Goal: Task Accomplishment & Management: Manage account settings

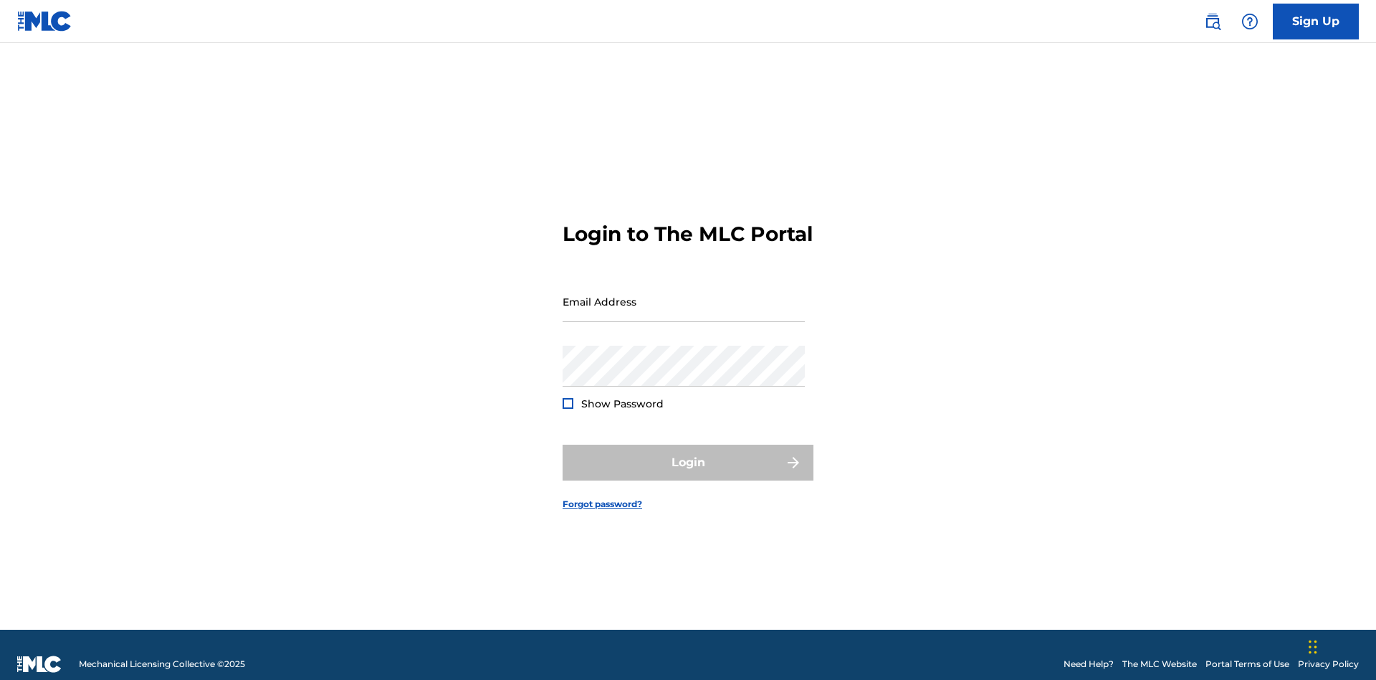
scroll to position [19, 0]
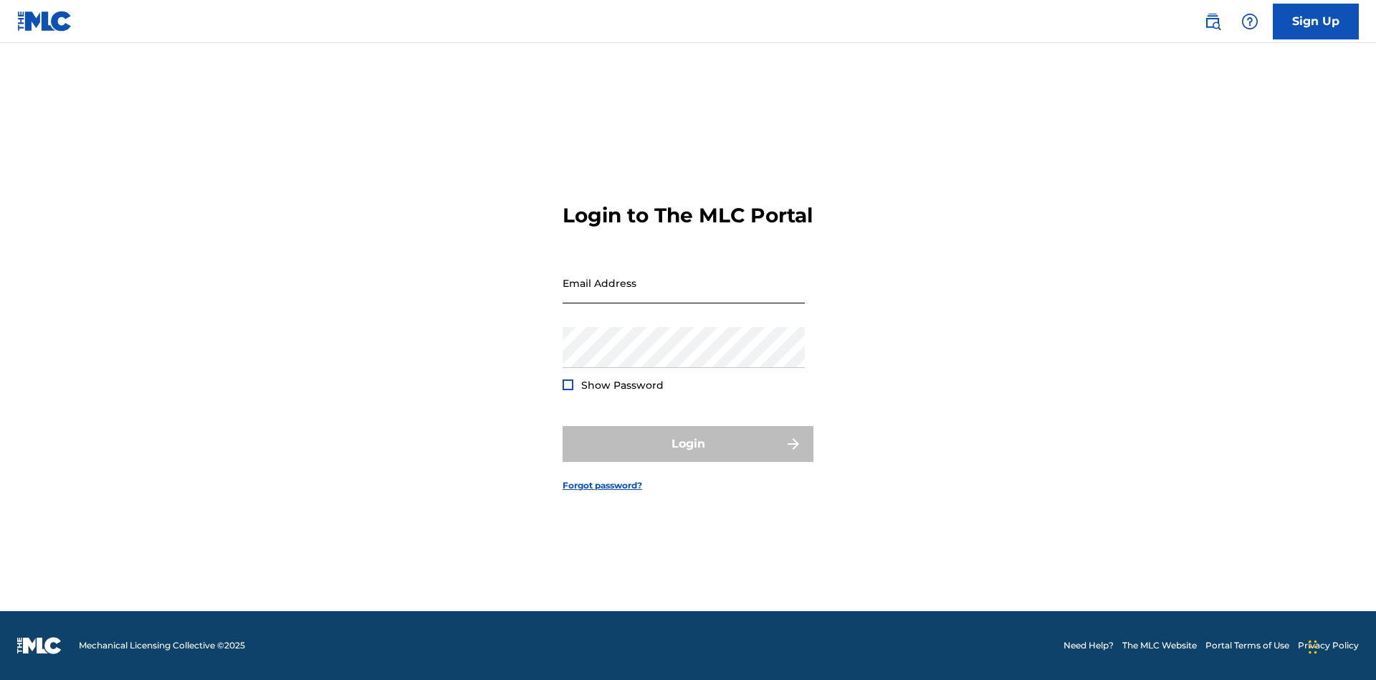
click at [684, 295] on input "Email Address" at bounding box center [684, 282] width 242 height 41
type input "[PERSON_NAME][EMAIL_ADDRESS][DOMAIN_NAME]"
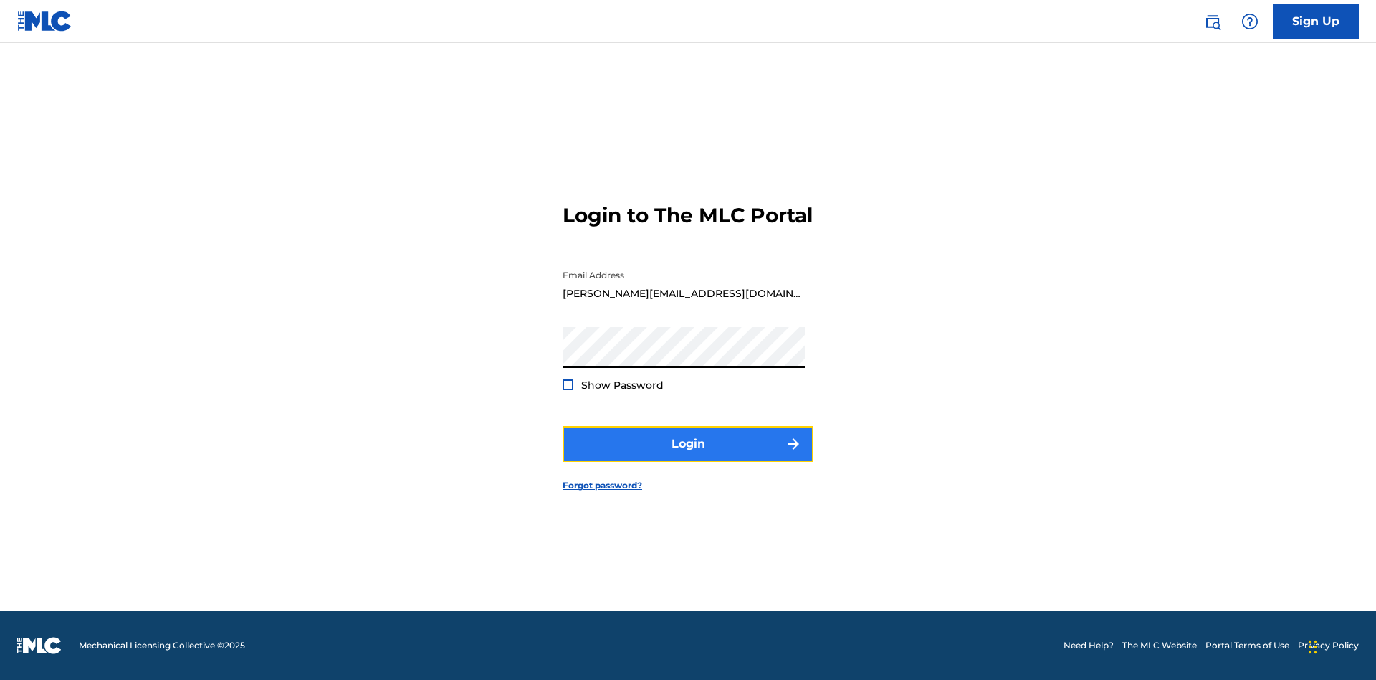
click at [688, 456] on button "Login" at bounding box center [688, 444] width 251 height 36
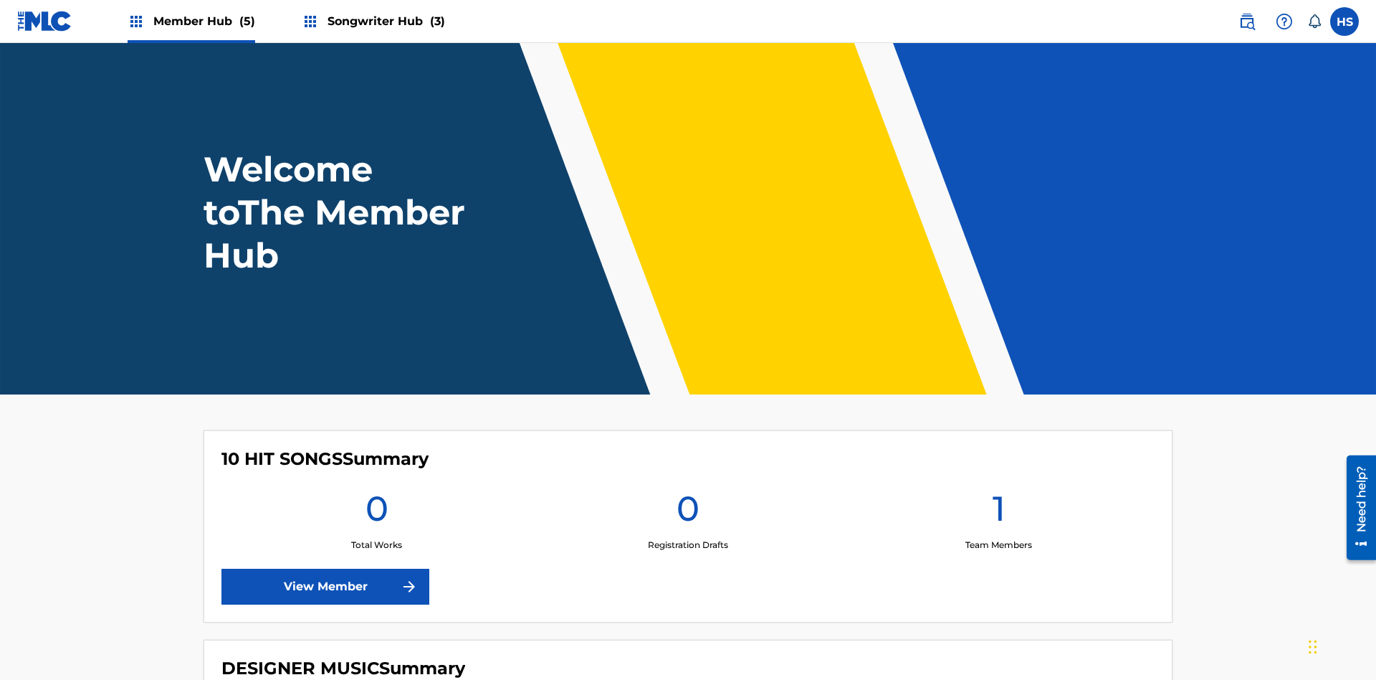
click at [384, 21] on span "Songwriter Hub (3)" at bounding box center [387, 21] width 118 height 16
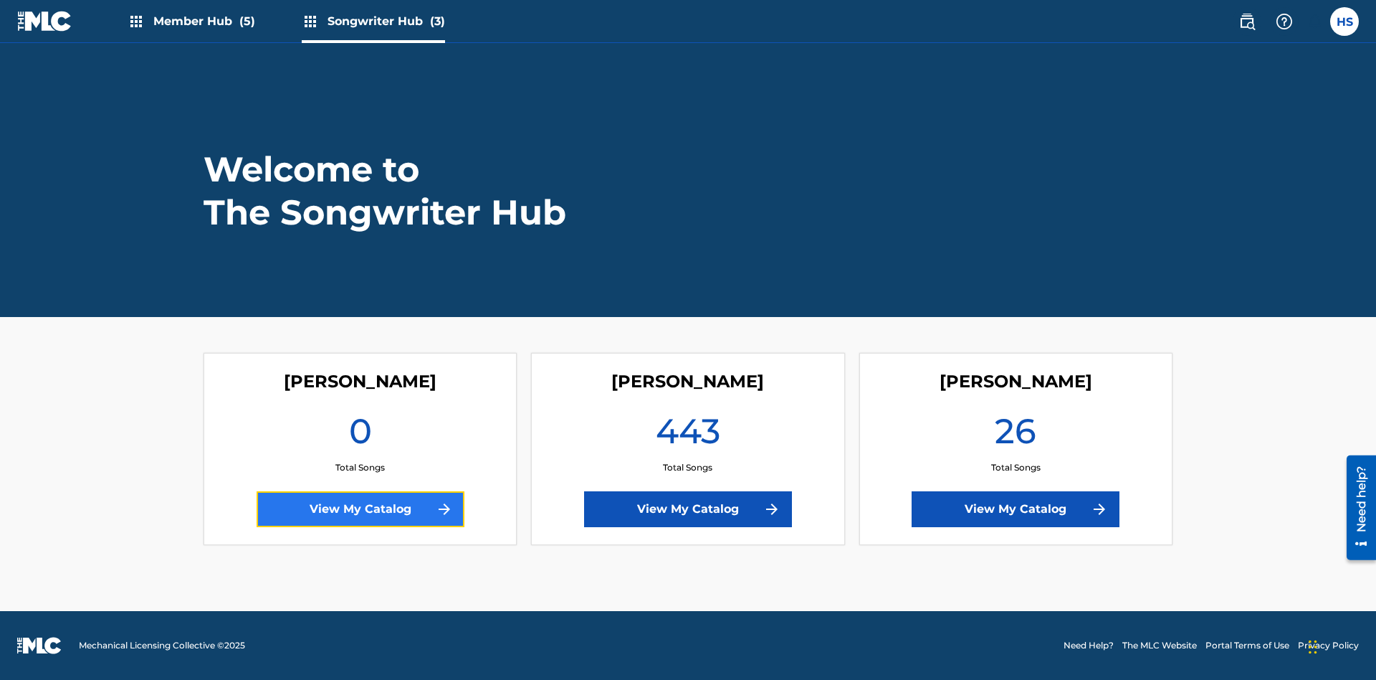
click at [360, 509] on link "View My Catalog" at bounding box center [361, 509] width 208 height 36
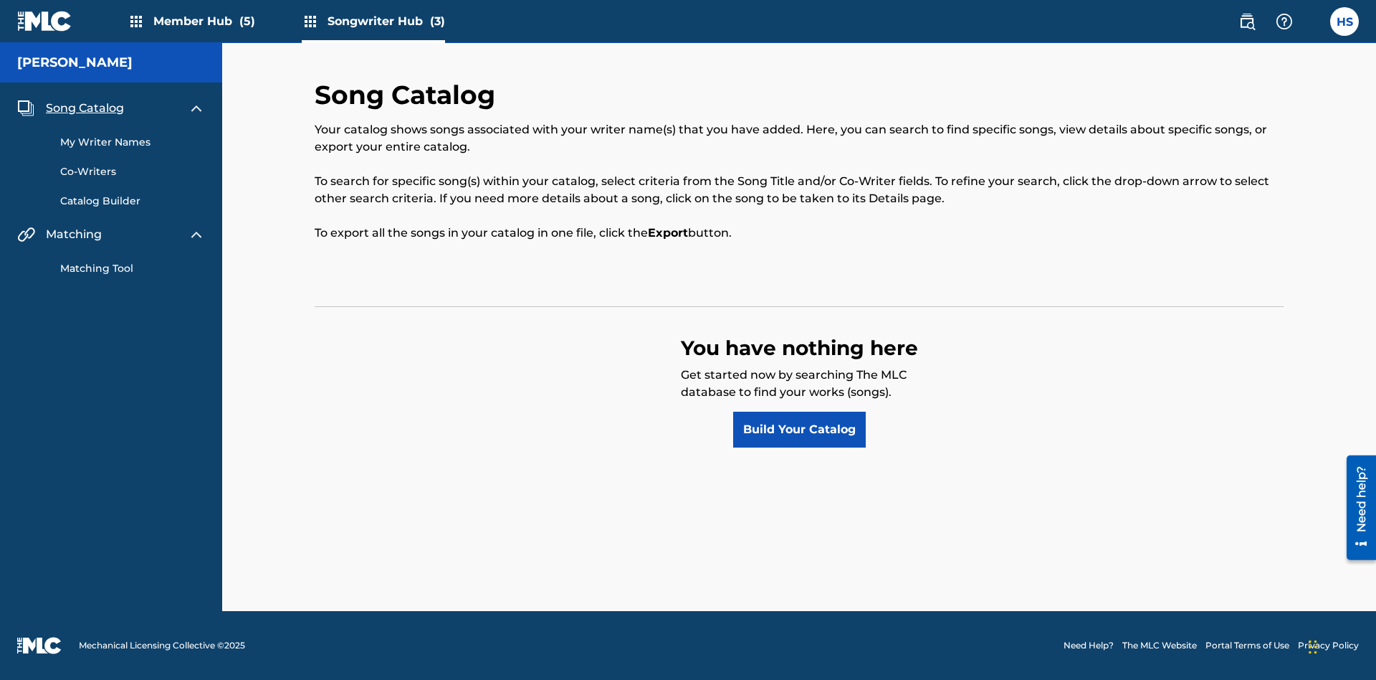
click at [85, 108] on span "Song Catalog" at bounding box center [85, 108] width 78 height 17
click at [799, 429] on link "Build Your Catalog" at bounding box center [799, 429] width 133 height 36
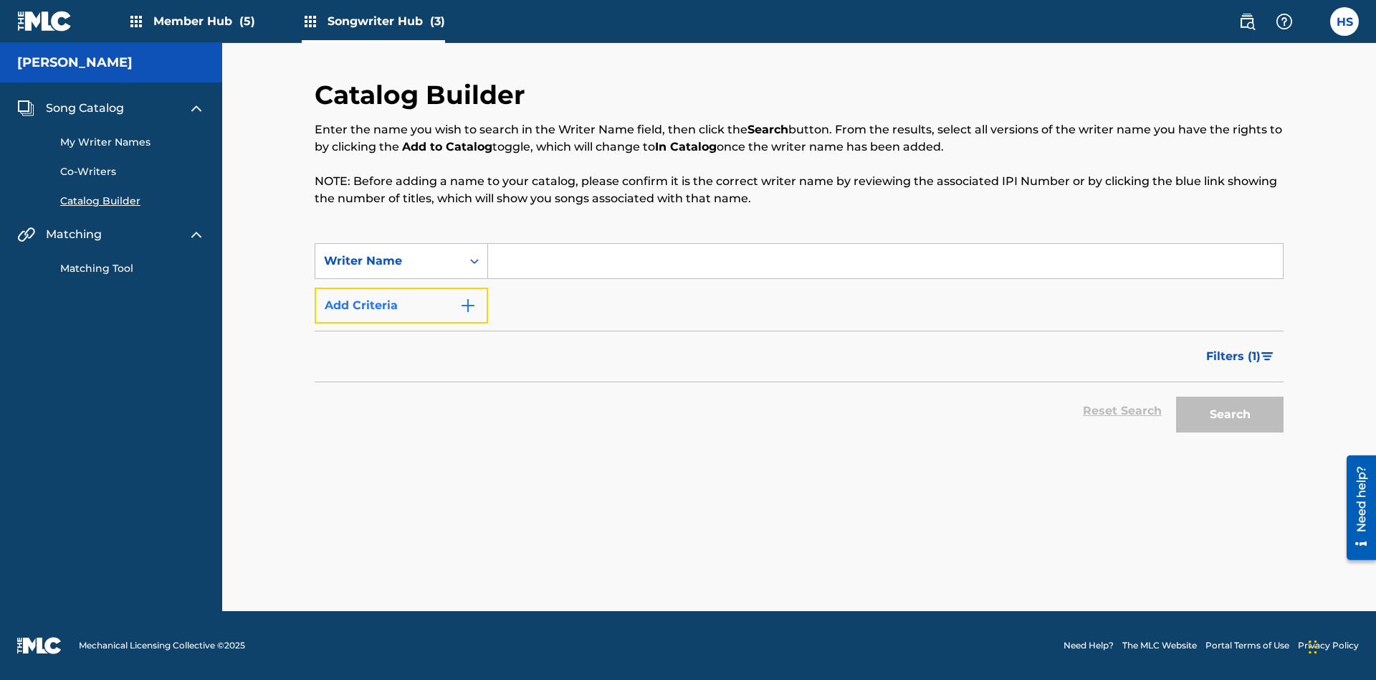
click at [401, 305] on button "Add Criteria" at bounding box center [401, 305] width 173 height 36
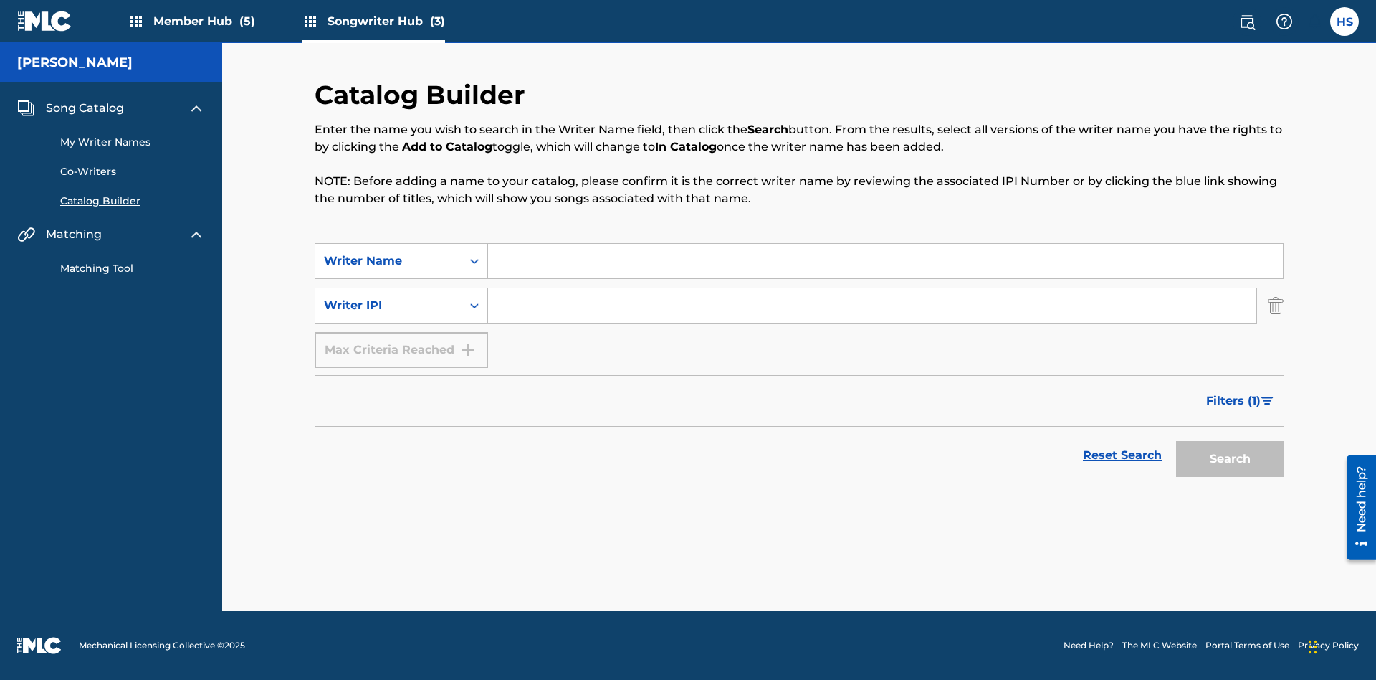
click at [885, 261] on input "Search Form" at bounding box center [885, 261] width 795 height 34
type input "[PERSON_NAME]"
click at [872, 305] on input "Search Form" at bounding box center [872, 305] width 768 height 34
type input "00196748412"
click at [1230, 459] on button "Search" at bounding box center [1230, 459] width 108 height 36
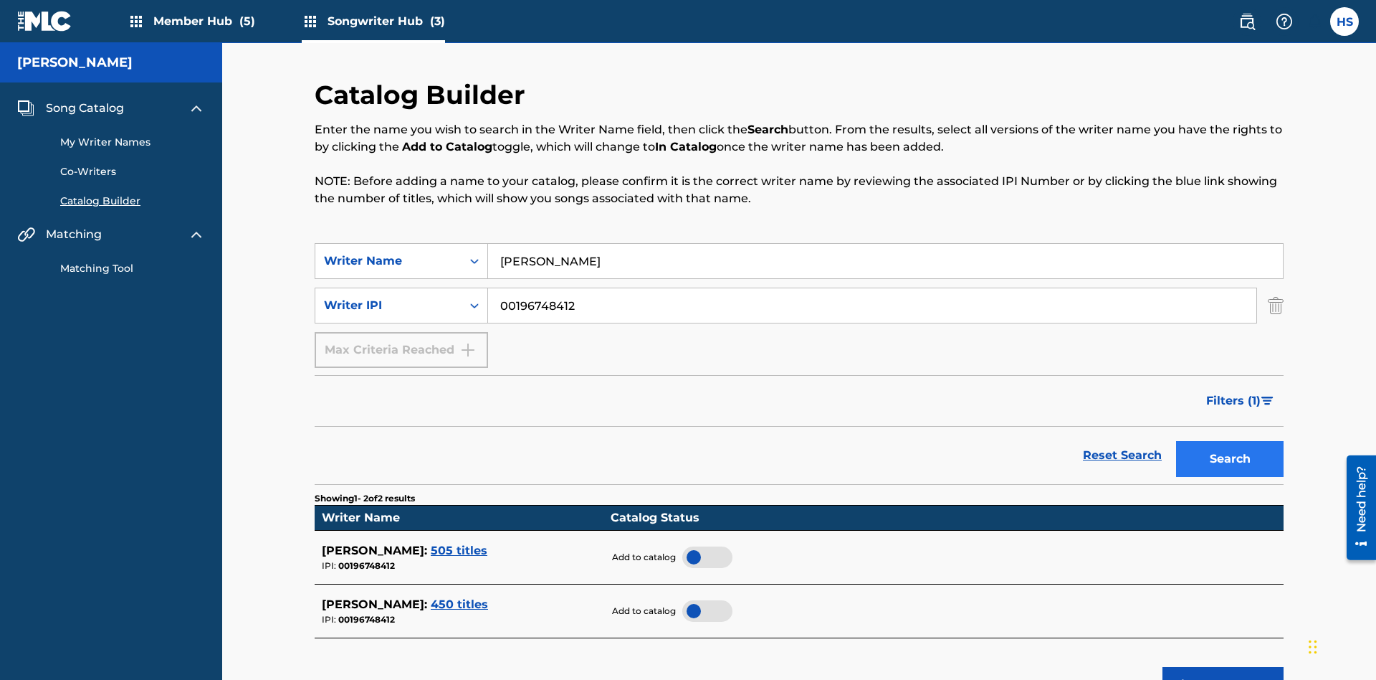
scroll to position [230, 0]
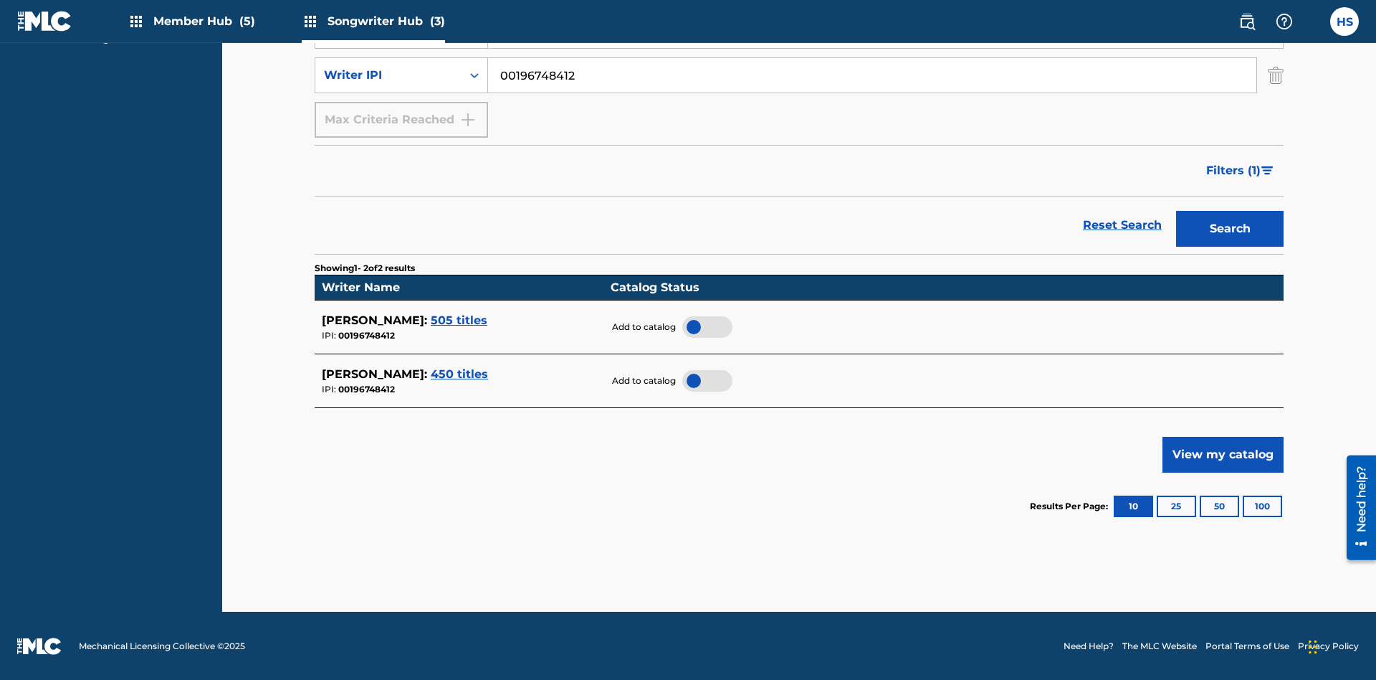
click at [707, 326] on div at bounding box center [707, 327] width 50 height 22
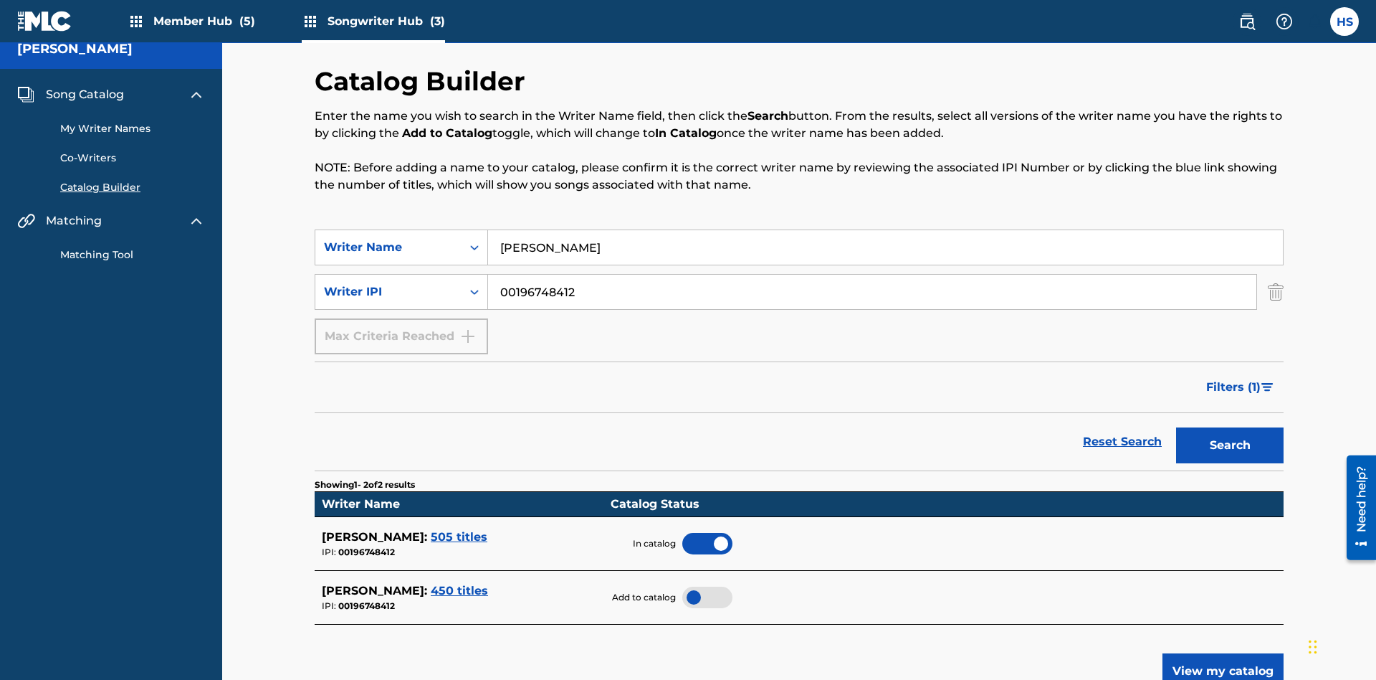
click at [85, 95] on span "Song Catalog" at bounding box center [85, 94] width 78 height 17
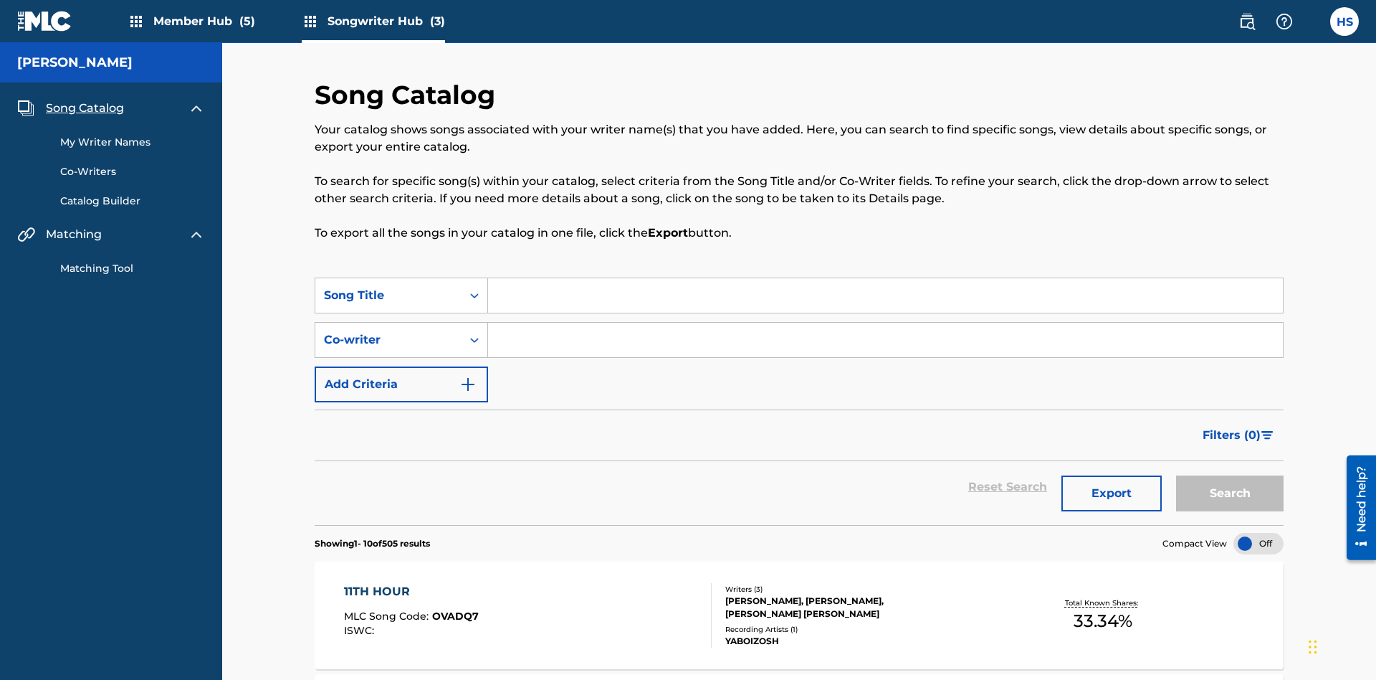
scroll to position [447, 0]
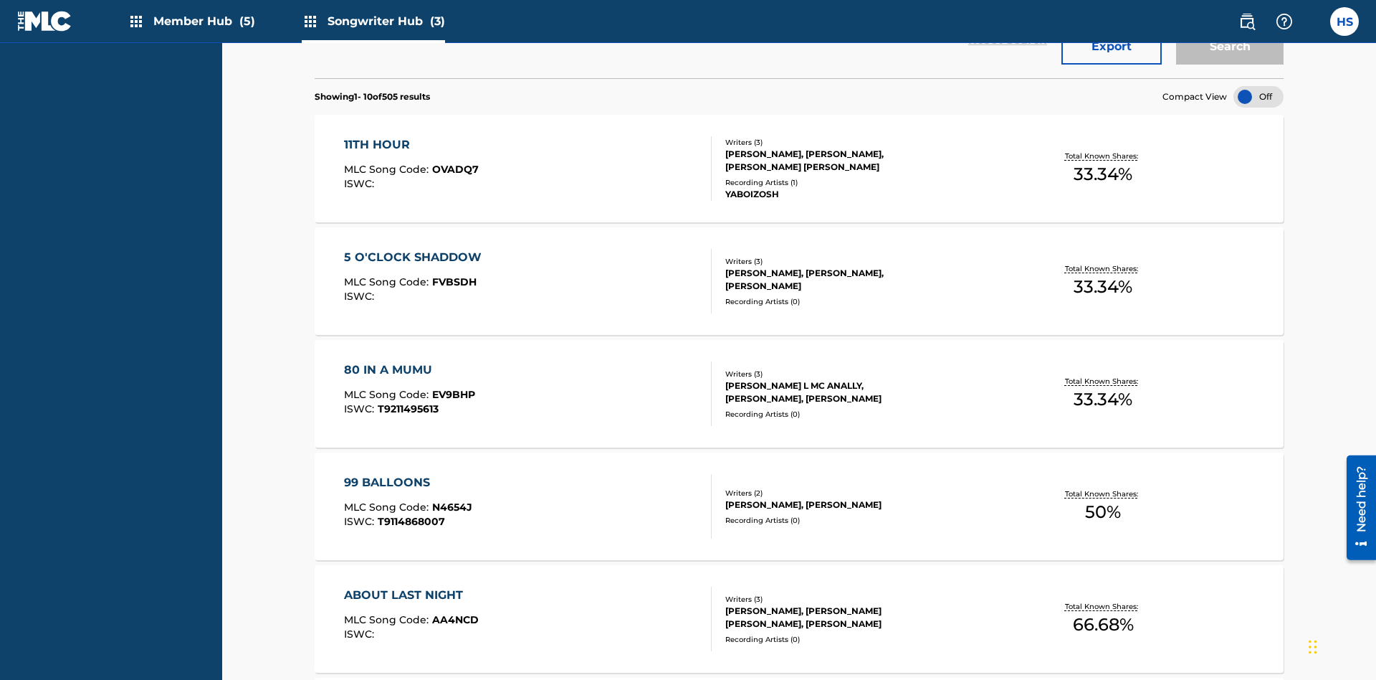
click at [1259, 97] on div at bounding box center [1259, 97] width 50 height 22
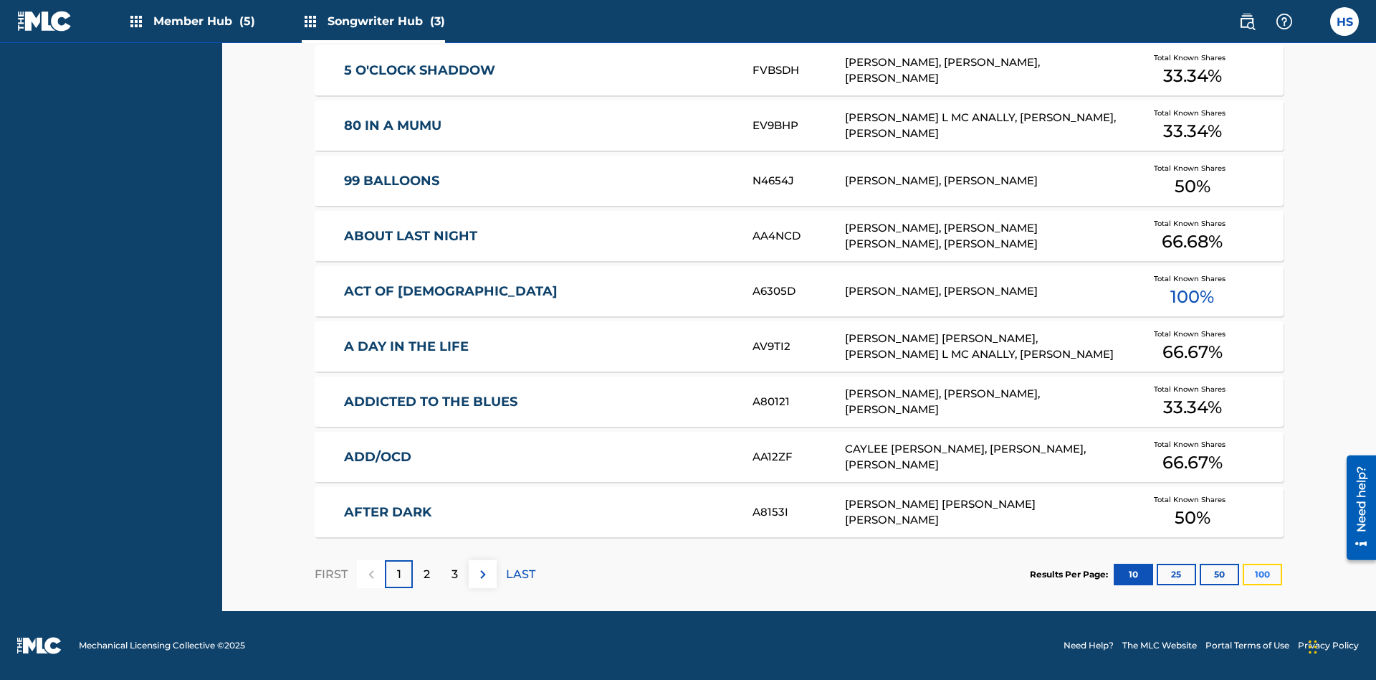
click at [1243, 573] on button "100" at bounding box center [1262, 574] width 39 height 22
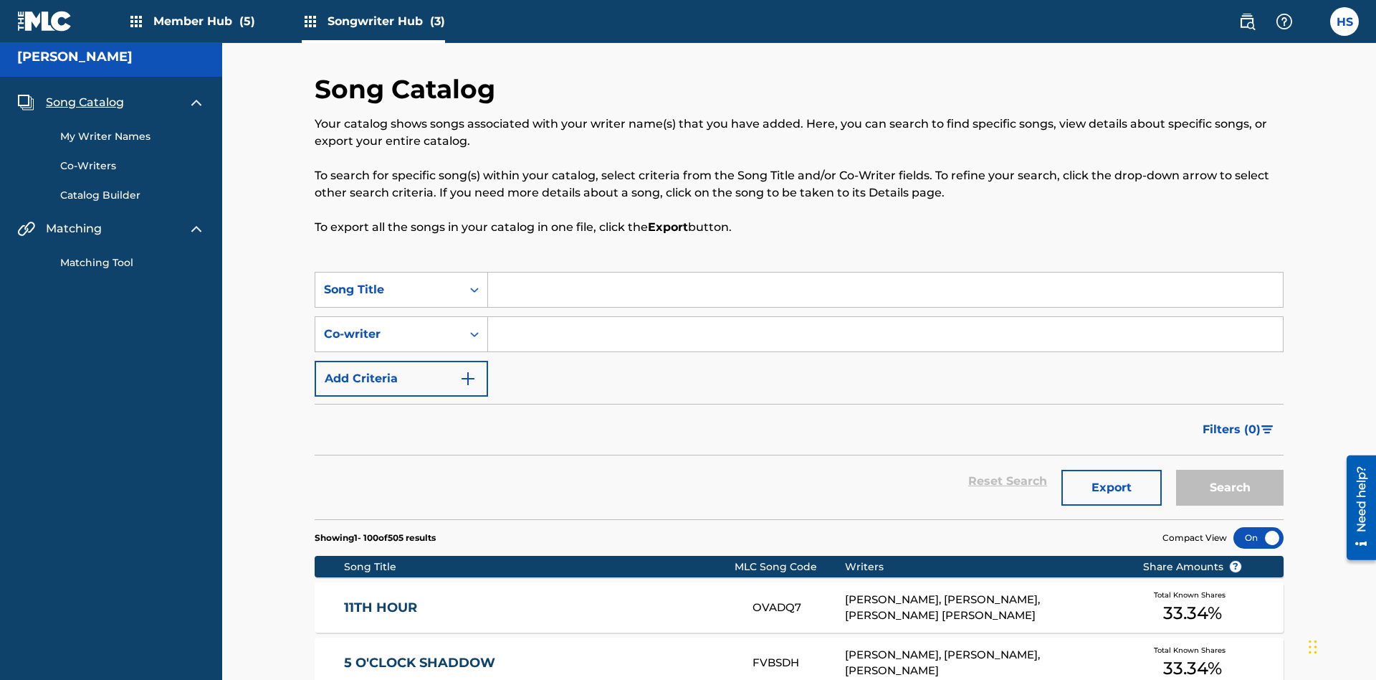
scroll to position [5566, 0]
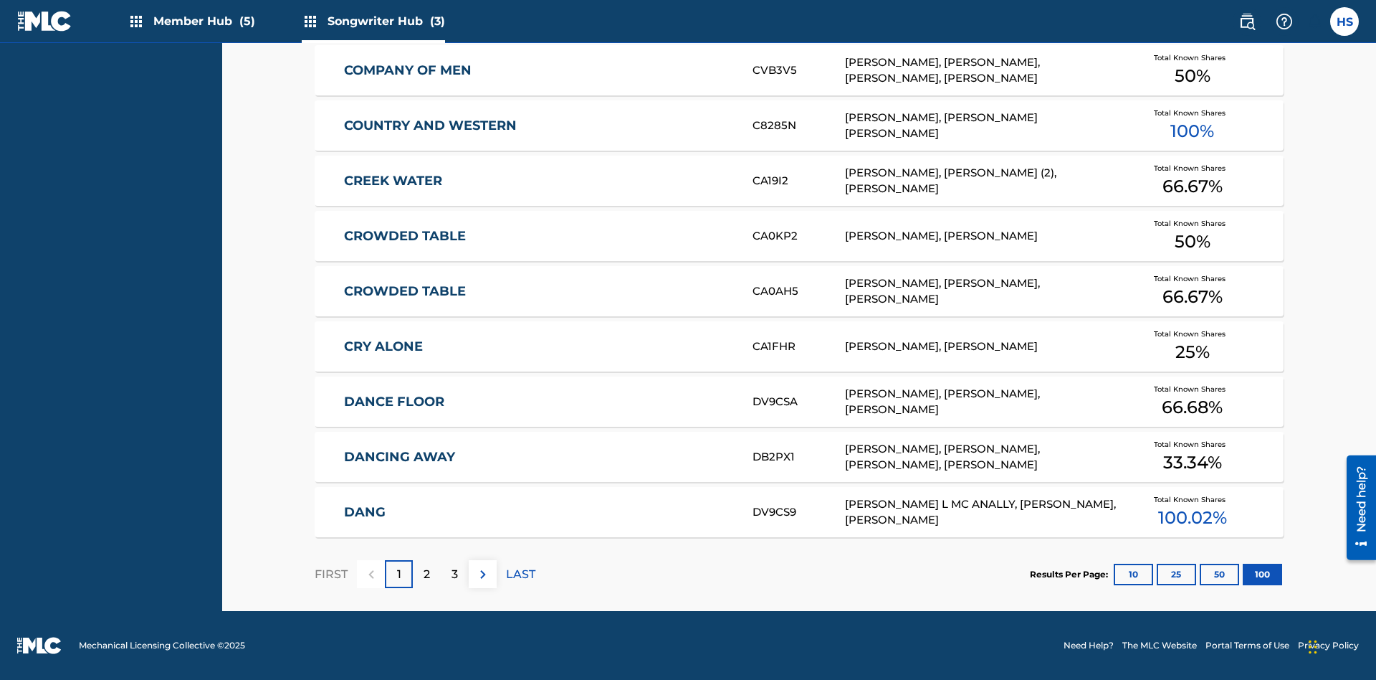
click at [330, 573] on p "FIRST" at bounding box center [331, 574] width 33 height 17
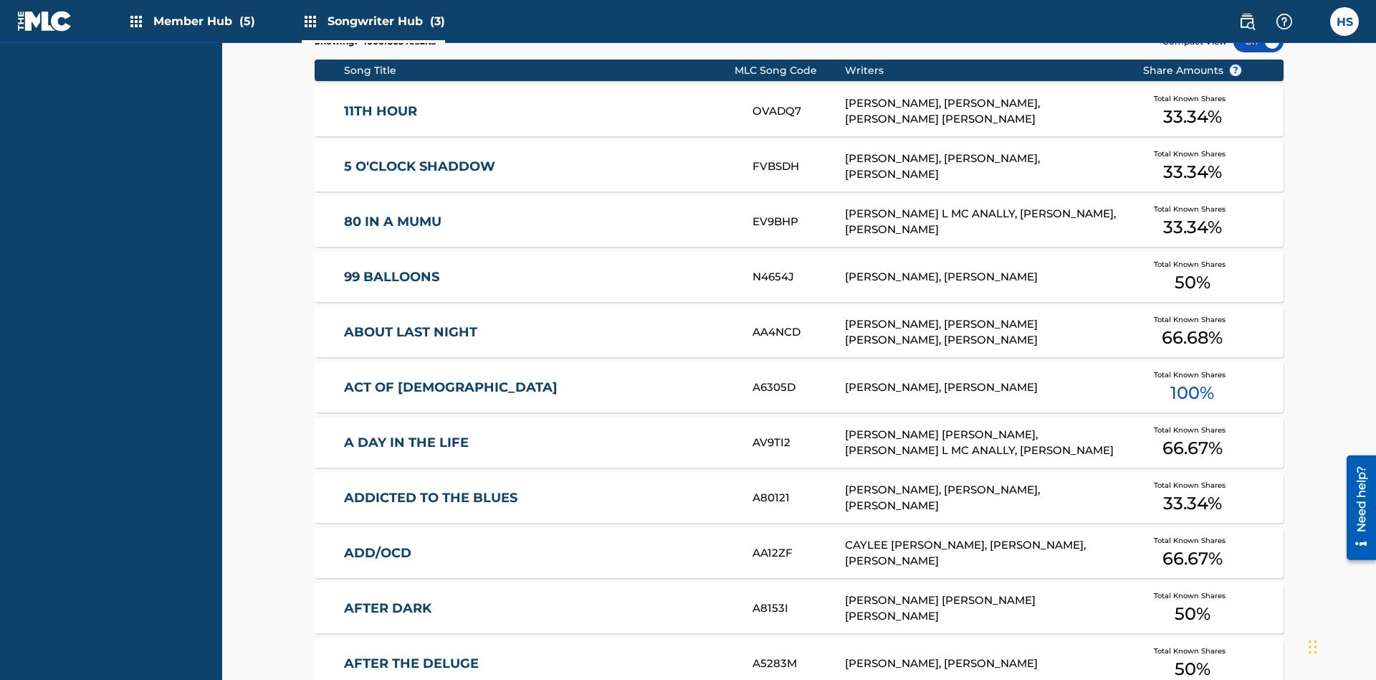
scroll to position [451, 0]
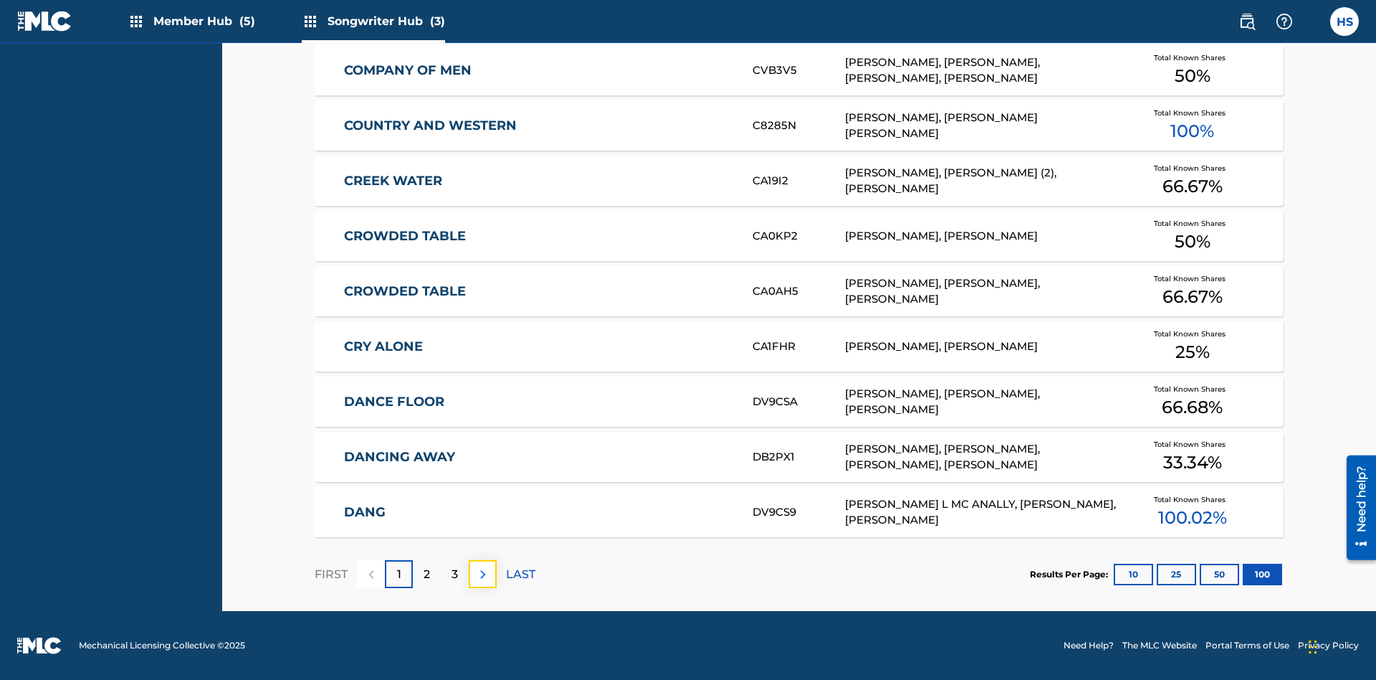
click at [482, 573] on img at bounding box center [483, 574] width 17 height 17
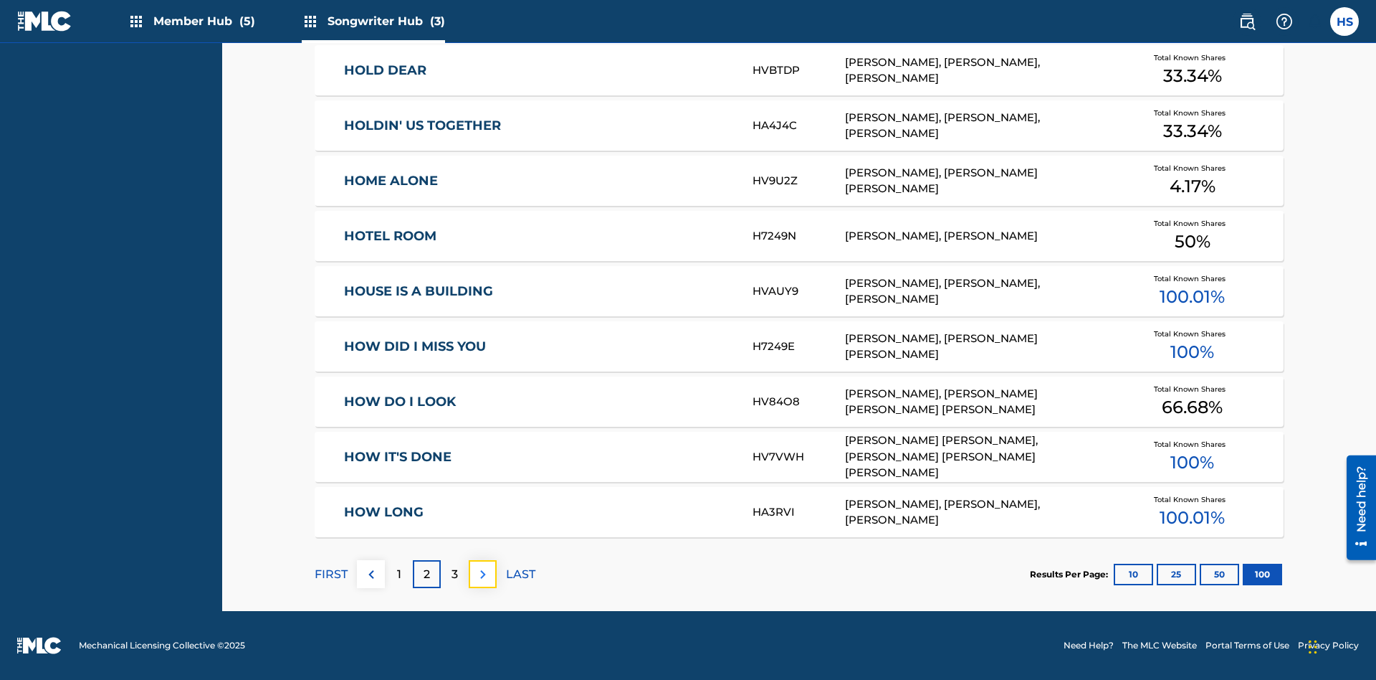
click at [482, 573] on img at bounding box center [483, 574] width 17 height 17
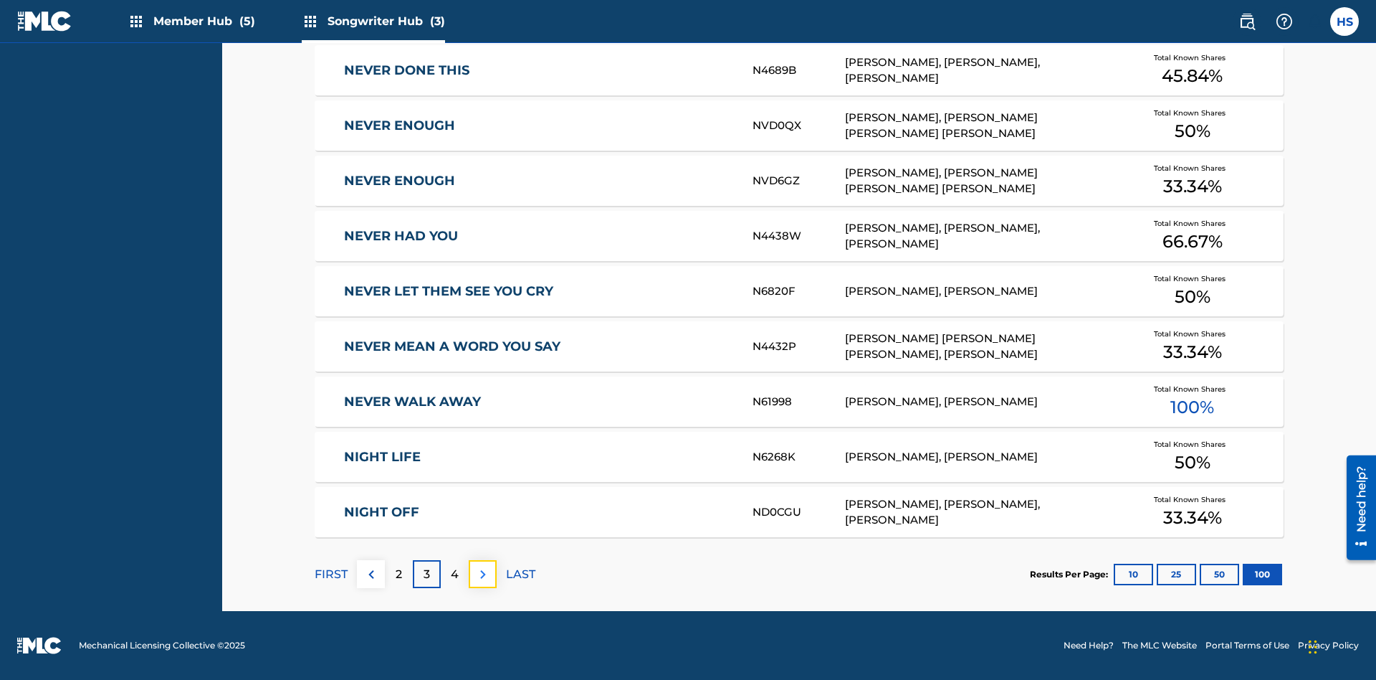
click at [482, 573] on img at bounding box center [483, 574] width 17 height 17
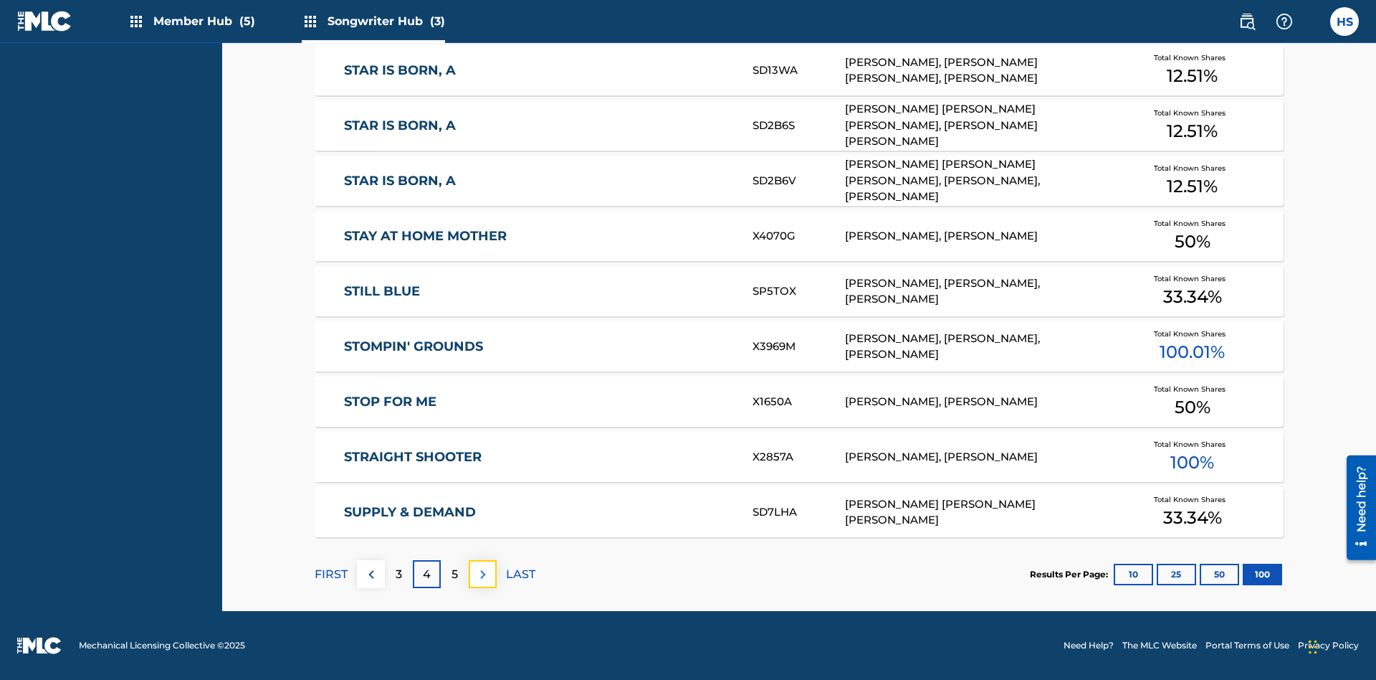
click at [482, 573] on img at bounding box center [483, 574] width 17 height 17
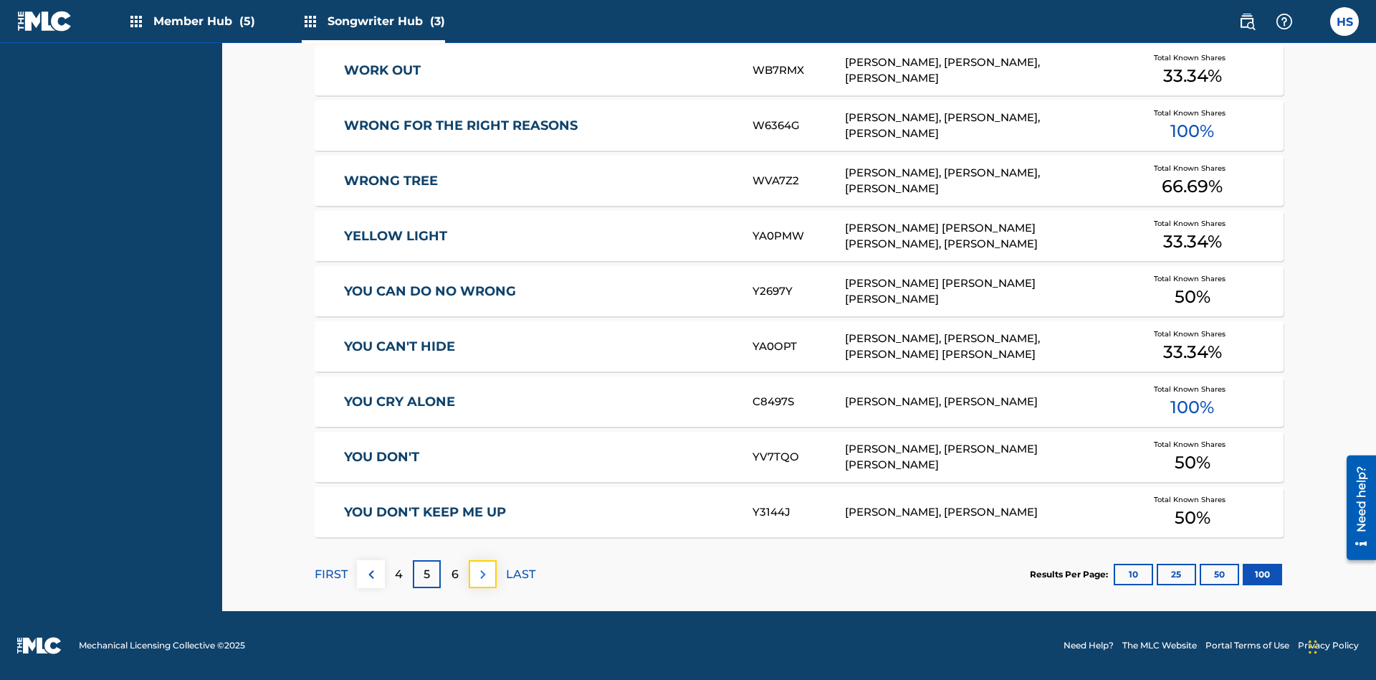
click at [482, 573] on img at bounding box center [483, 574] width 17 height 17
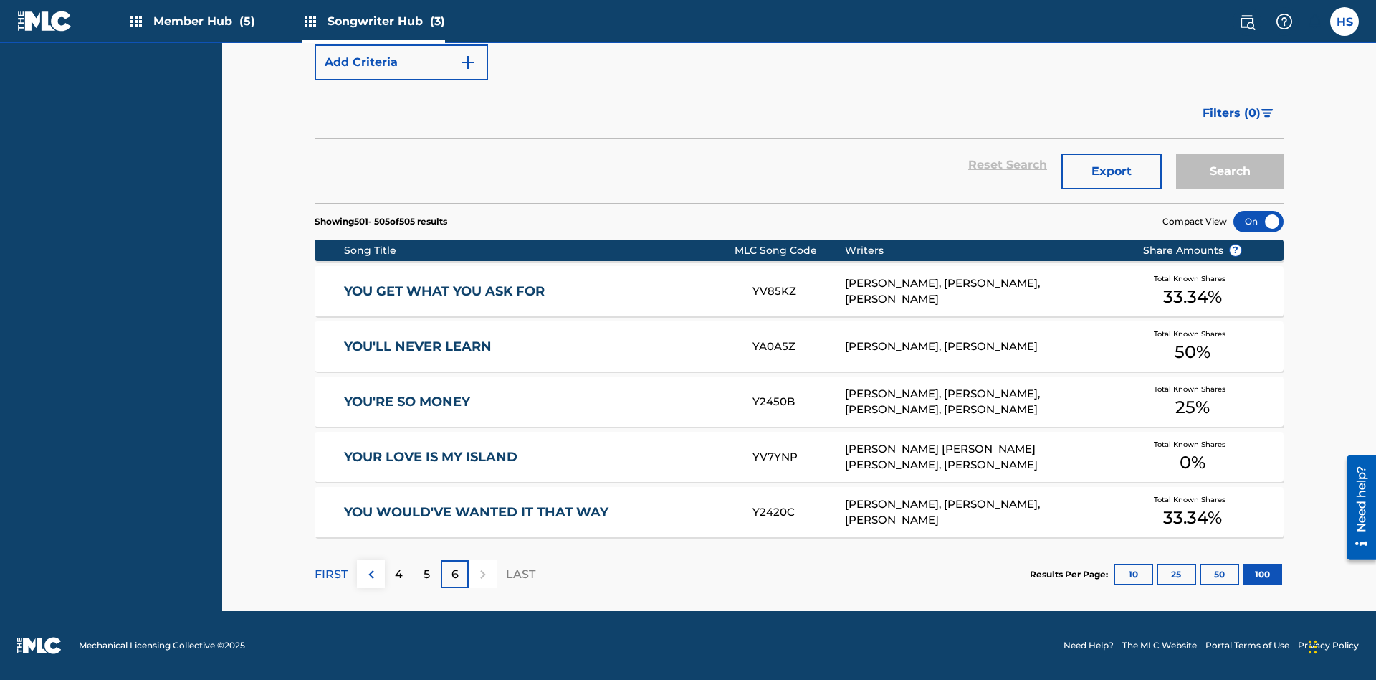
scroll to position [49, 0]
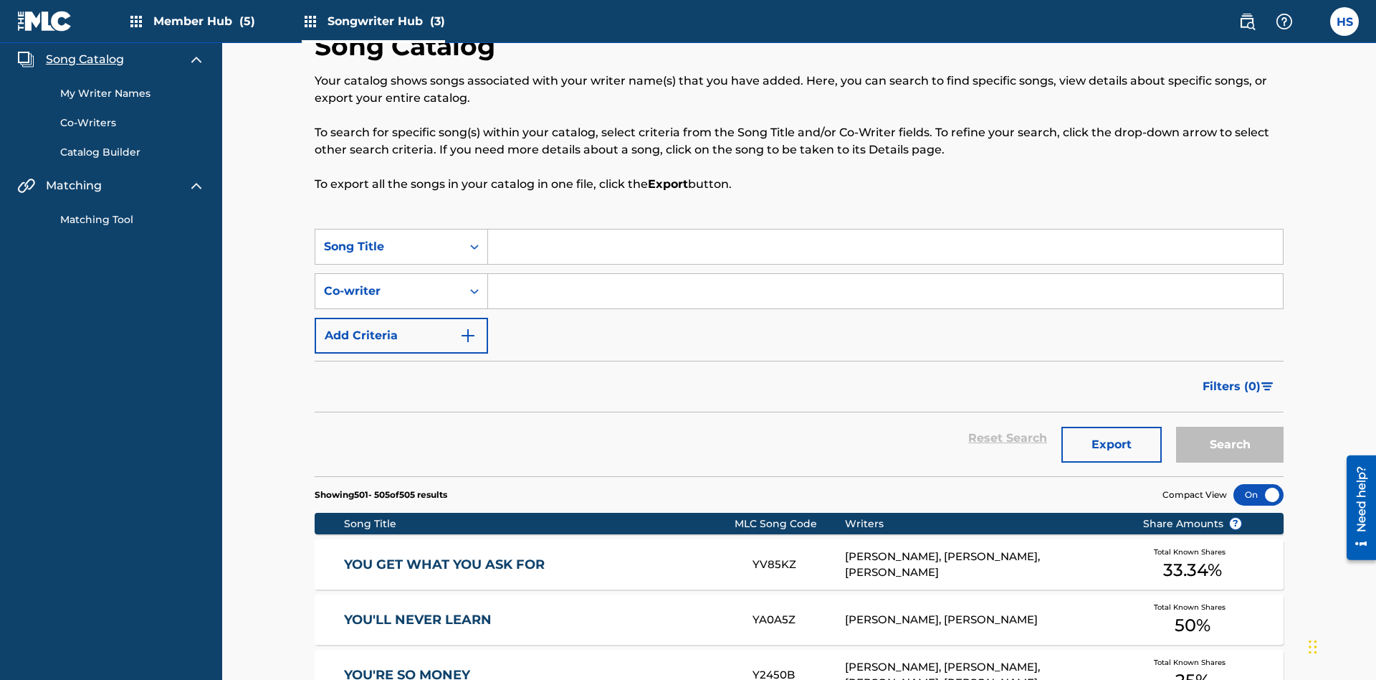
click at [133, 93] on link "My Writer Names" at bounding box center [132, 93] width 145 height 15
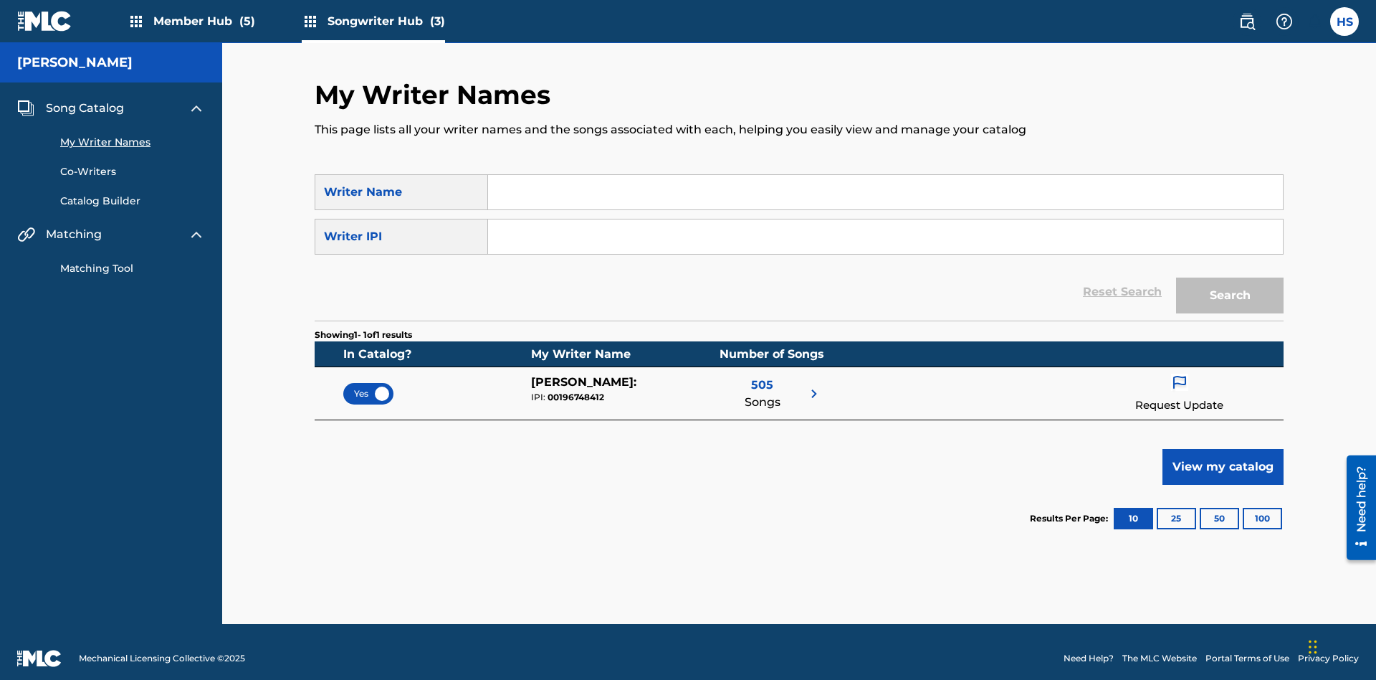
scroll to position [13, 0]
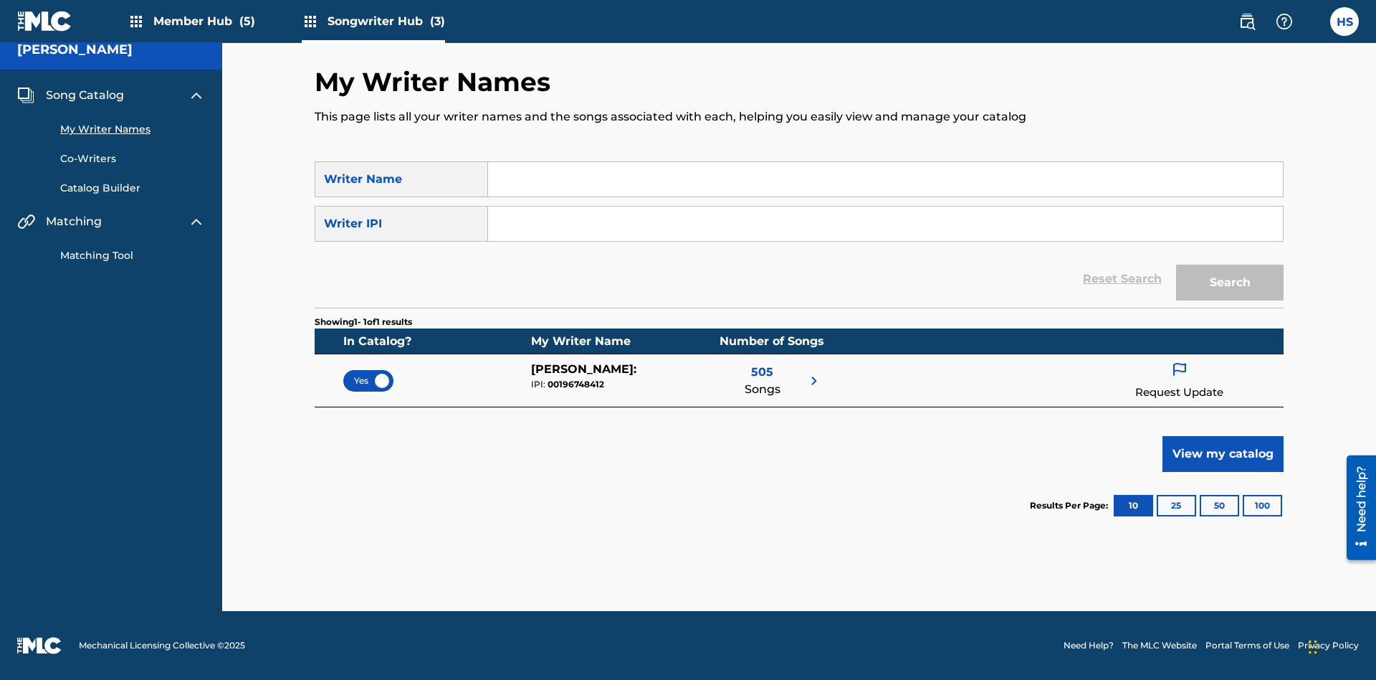
click at [368, 380] on span "Yes" at bounding box center [368, 380] width 29 height 13
click at [368, 380] on span "No" at bounding box center [368, 380] width 27 height 13
click at [85, 95] on span "Song Catalog" at bounding box center [85, 95] width 78 height 17
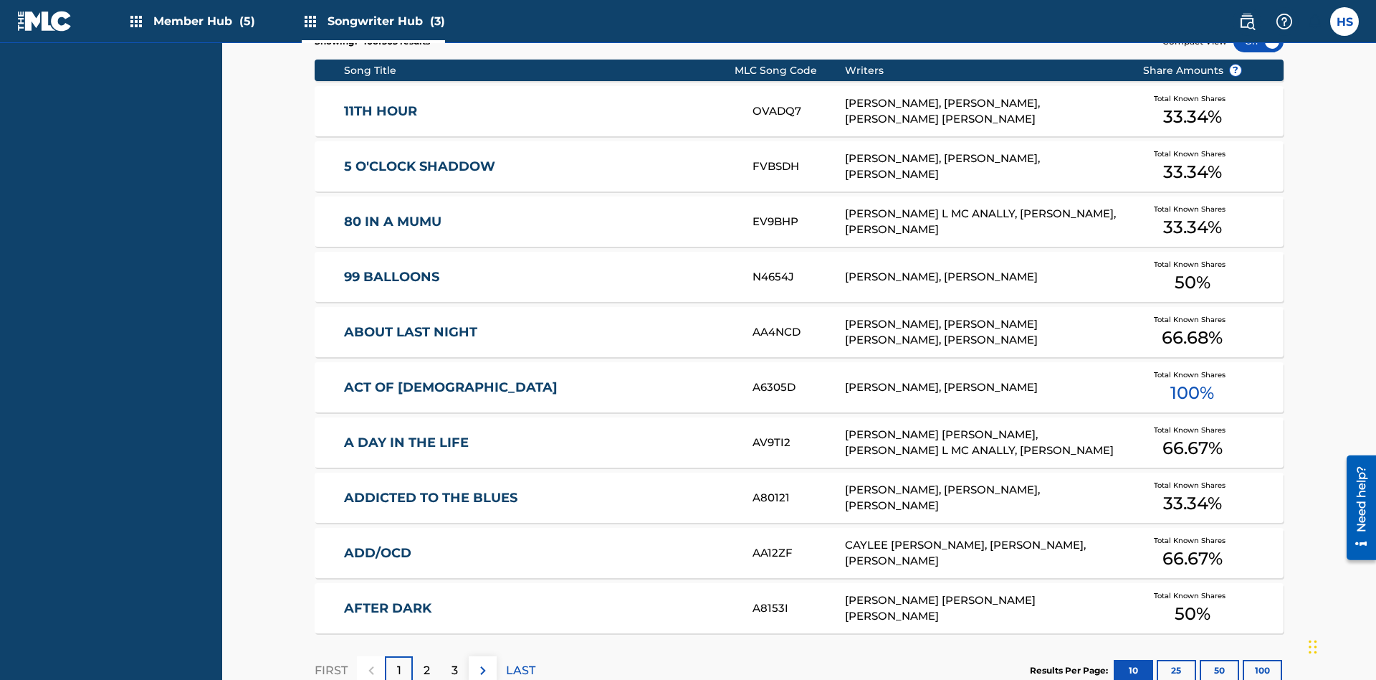
scroll to position [49, 0]
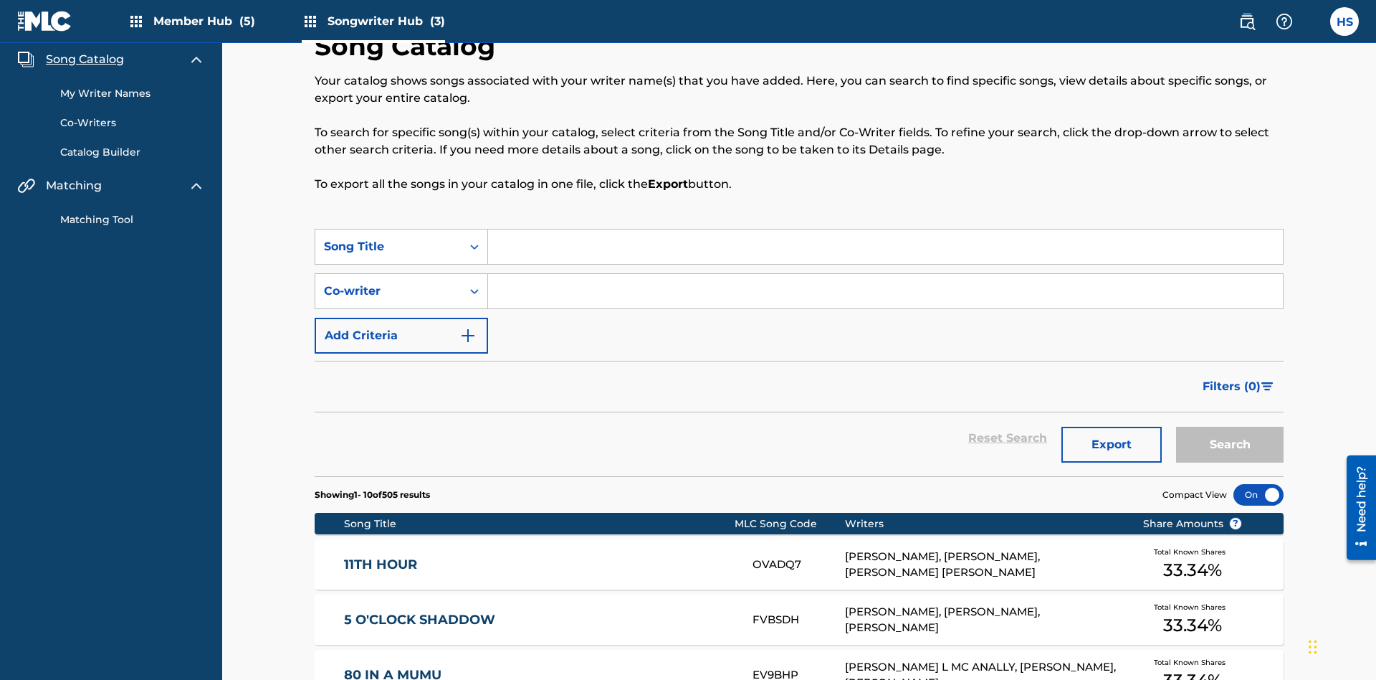
click at [133, 93] on link "My Writer Names" at bounding box center [132, 93] width 145 height 15
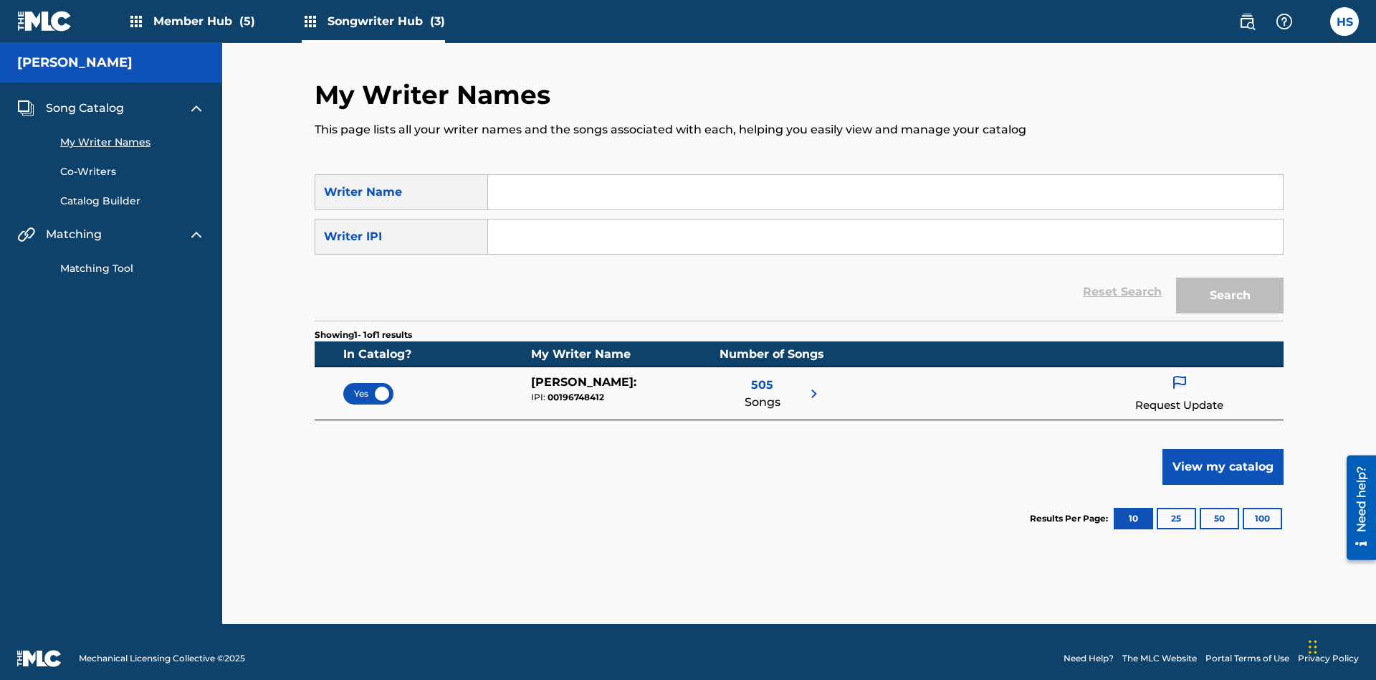
scroll to position [13, 0]
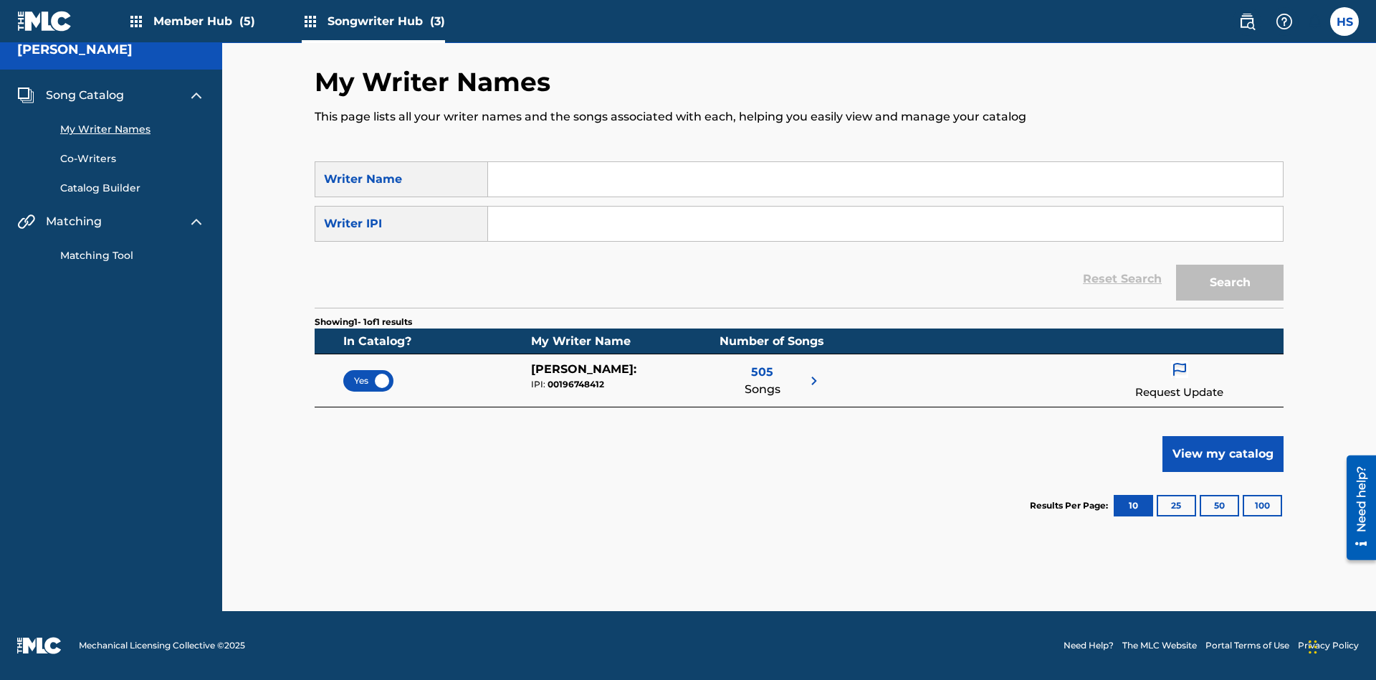
click at [368, 380] on span "Yes" at bounding box center [368, 380] width 29 height 13
click at [85, 95] on span "Song Catalog" at bounding box center [85, 95] width 78 height 17
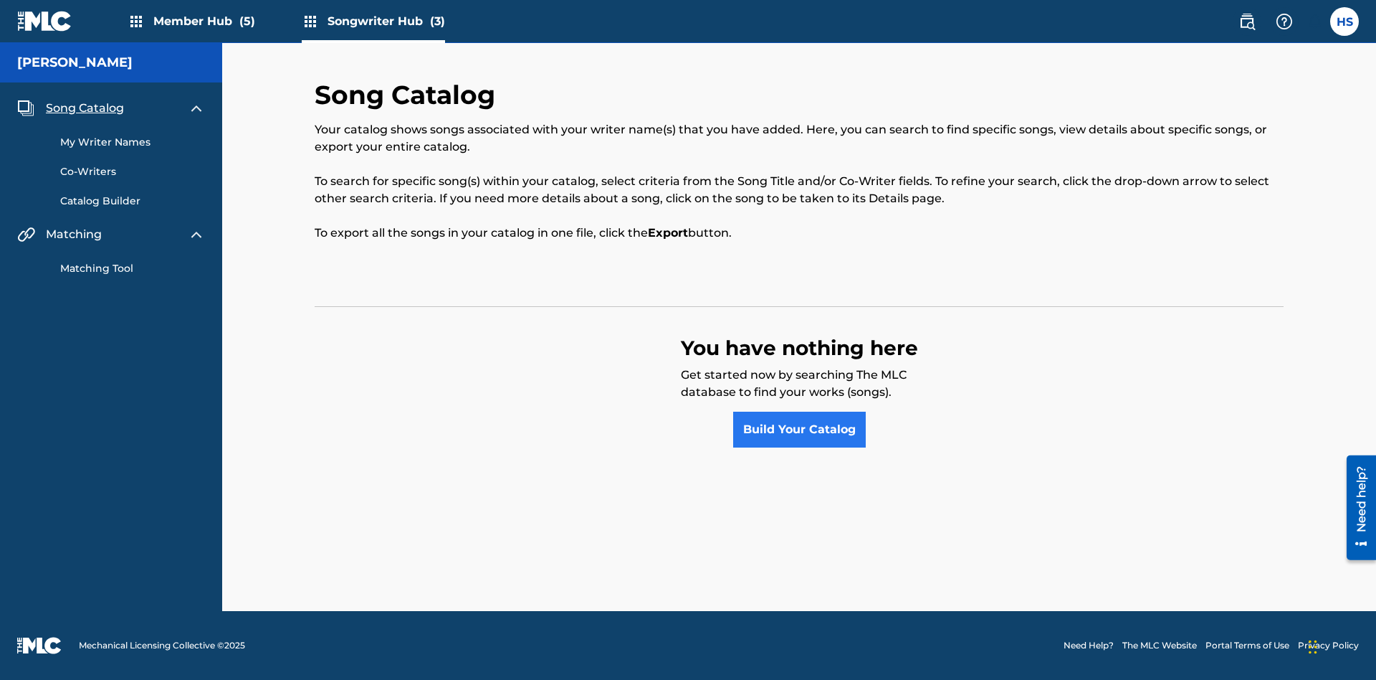
click at [799, 429] on link "Build Your Catalog" at bounding box center [799, 429] width 133 height 36
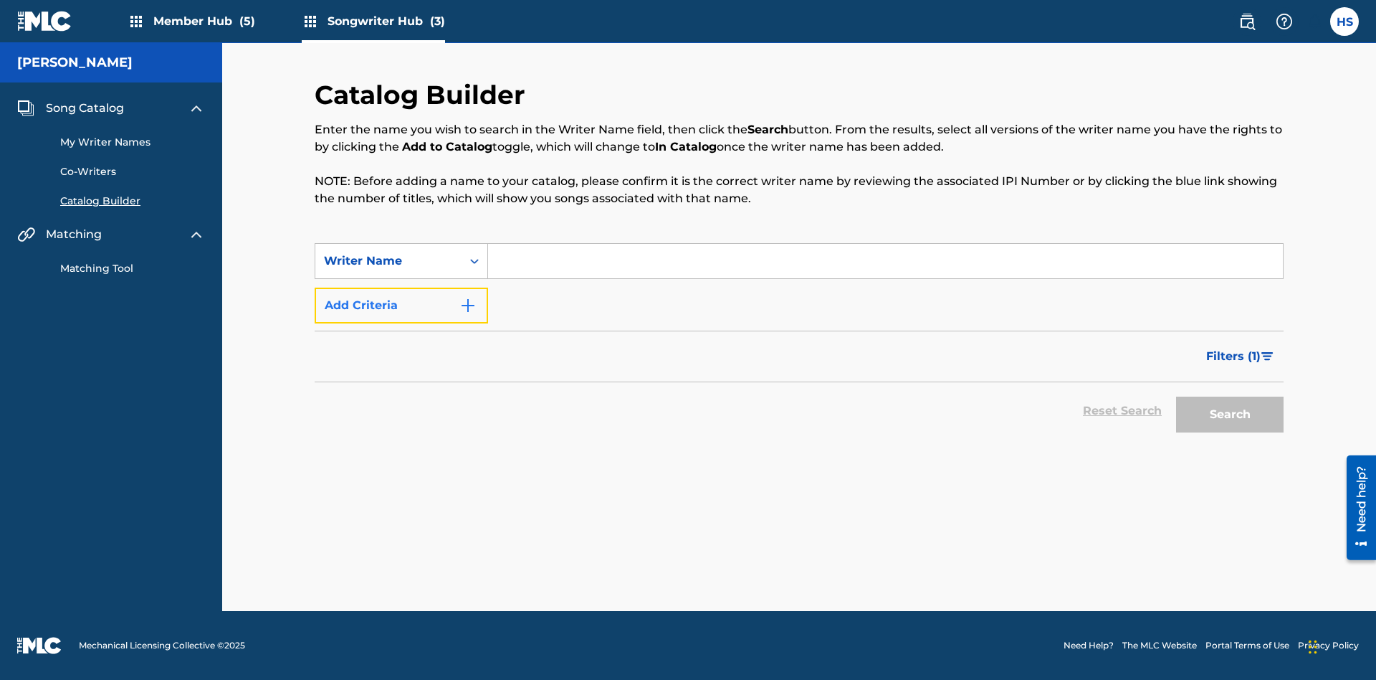
click at [401, 305] on button "Add Criteria" at bounding box center [401, 305] width 173 height 36
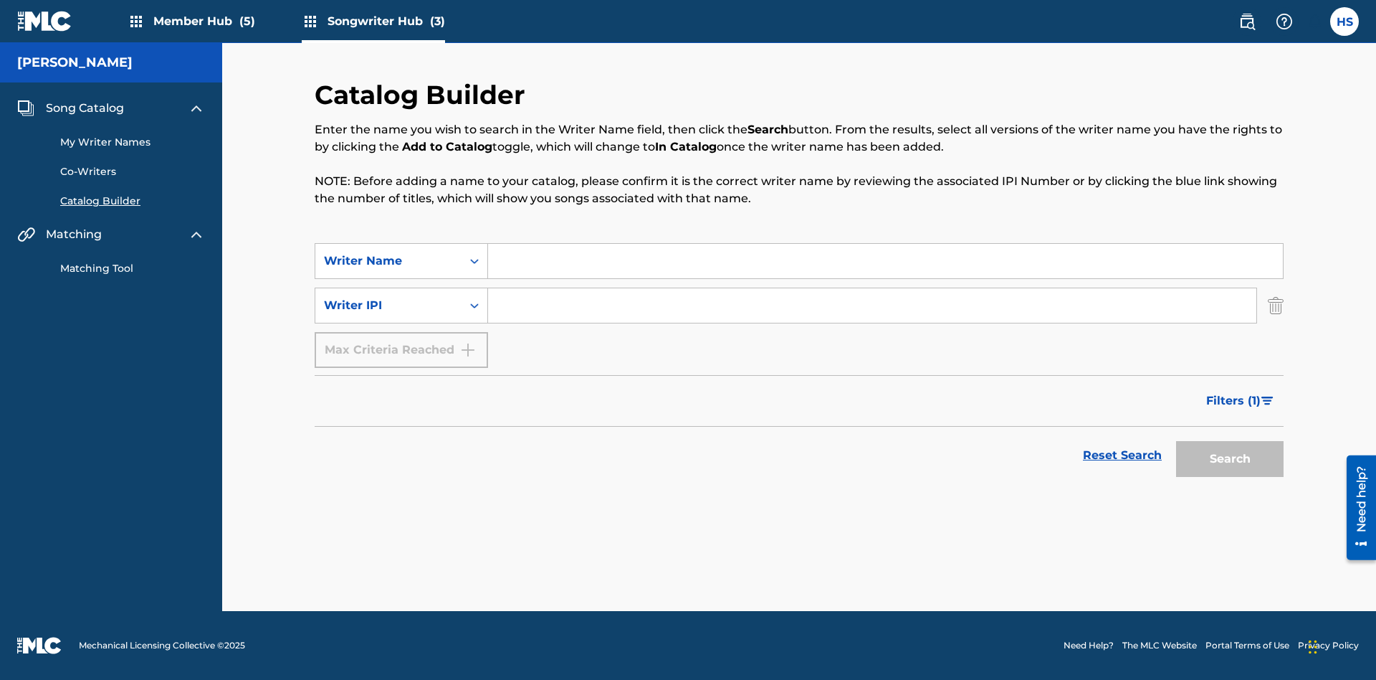
click at [885, 261] on input "Search Form" at bounding box center [885, 261] width 795 height 34
type input "[PERSON_NAME]"
click at [872, 305] on input "Search Form" at bounding box center [872, 305] width 768 height 34
type input "00196748412"
click at [1230, 459] on button "Search" at bounding box center [1230, 459] width 108 height 36
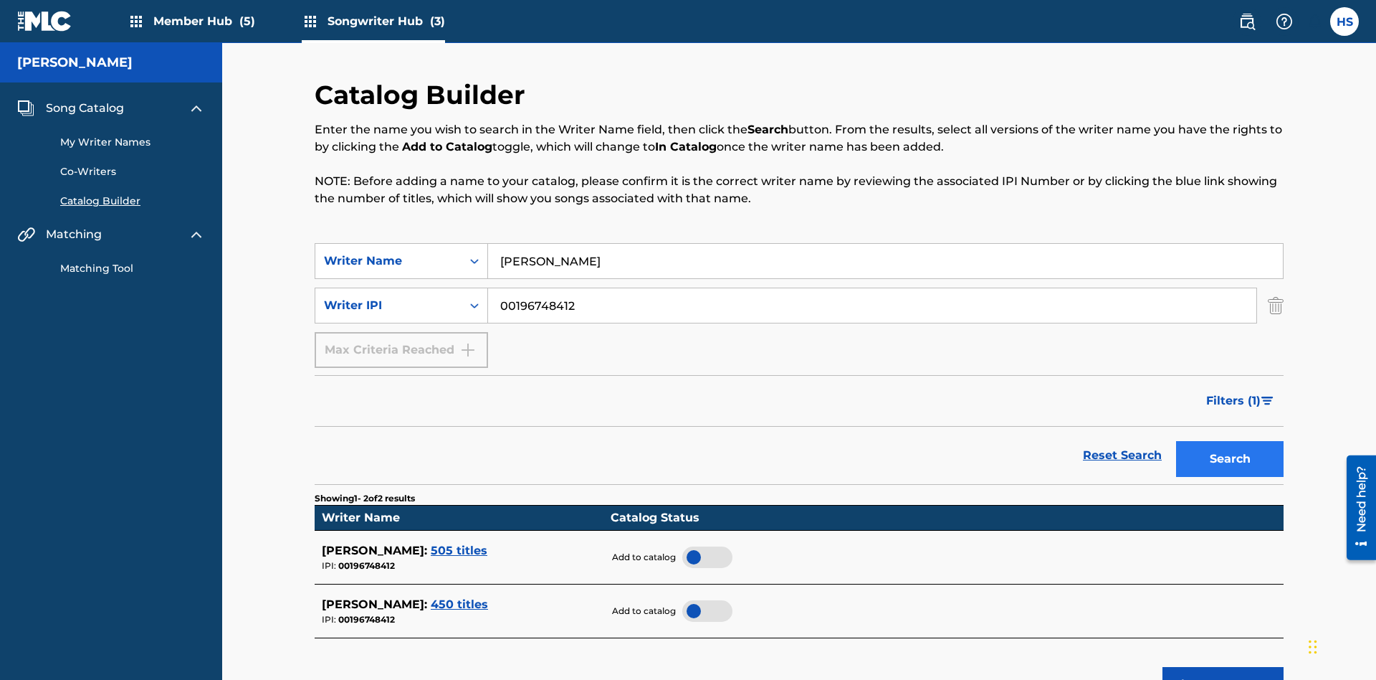
scroll to position [230, 0]
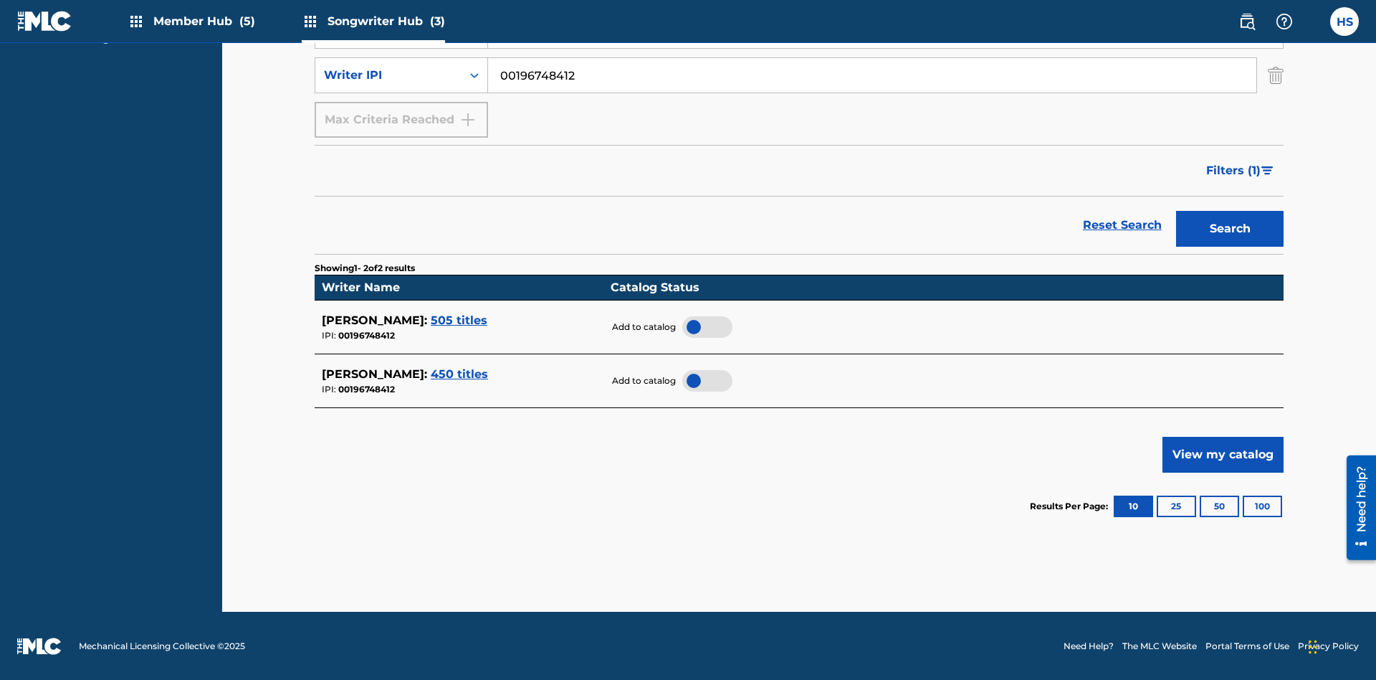
click at [707, 326] on div at bounding box center [707, 327] width 50 height 22
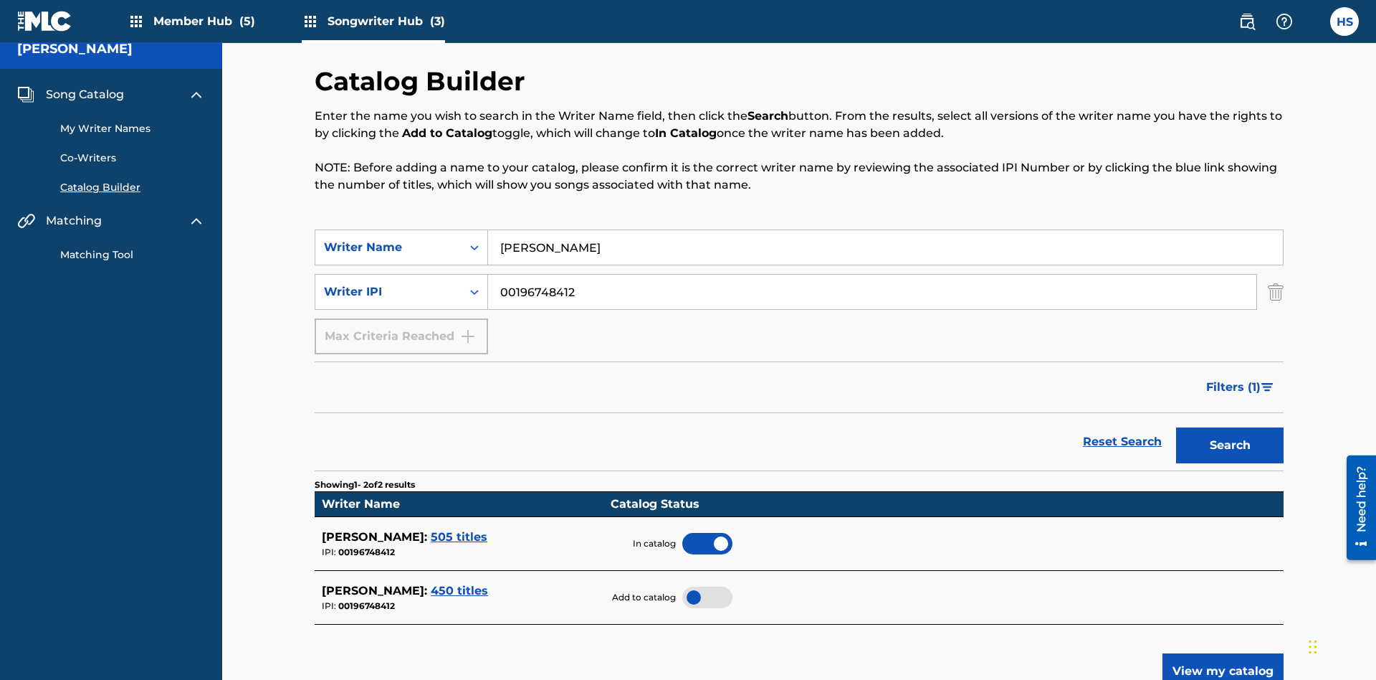
click at [85, 95] on span "Song Catalog" at bounding box center [85, 94] width 78 height 17
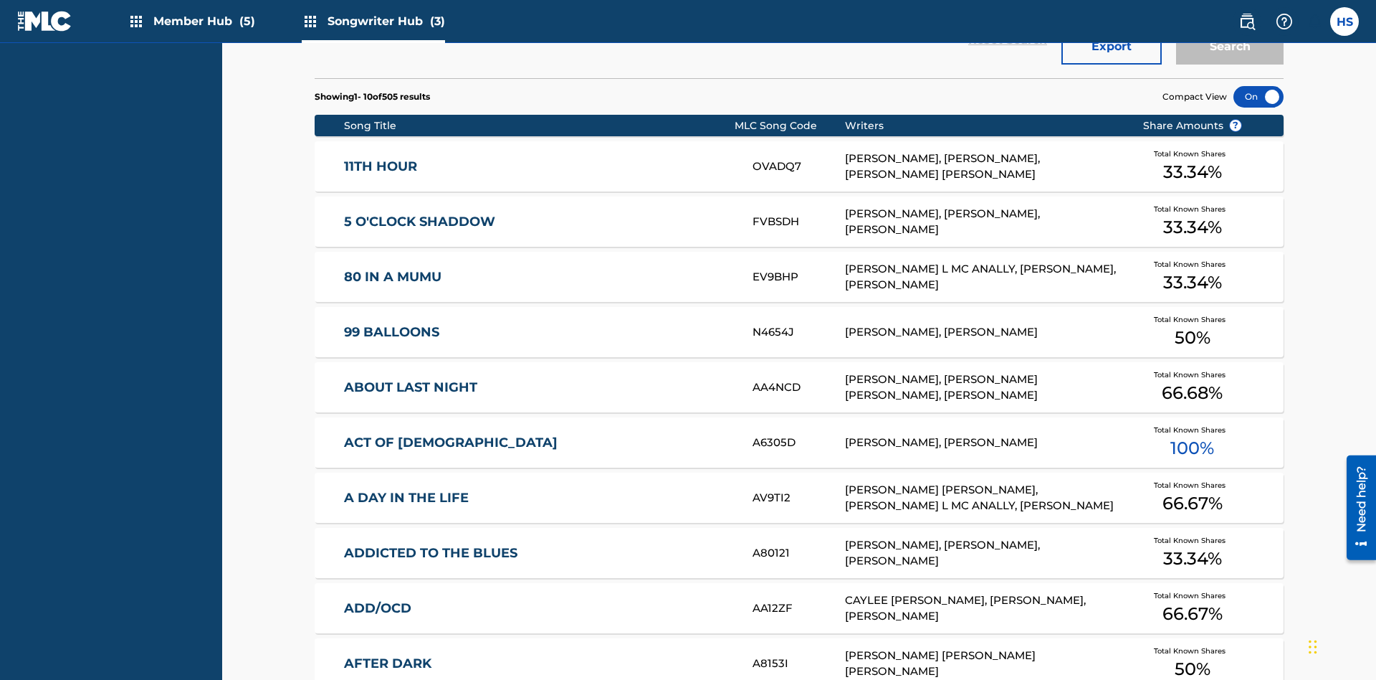
scroll to position [451, 0]
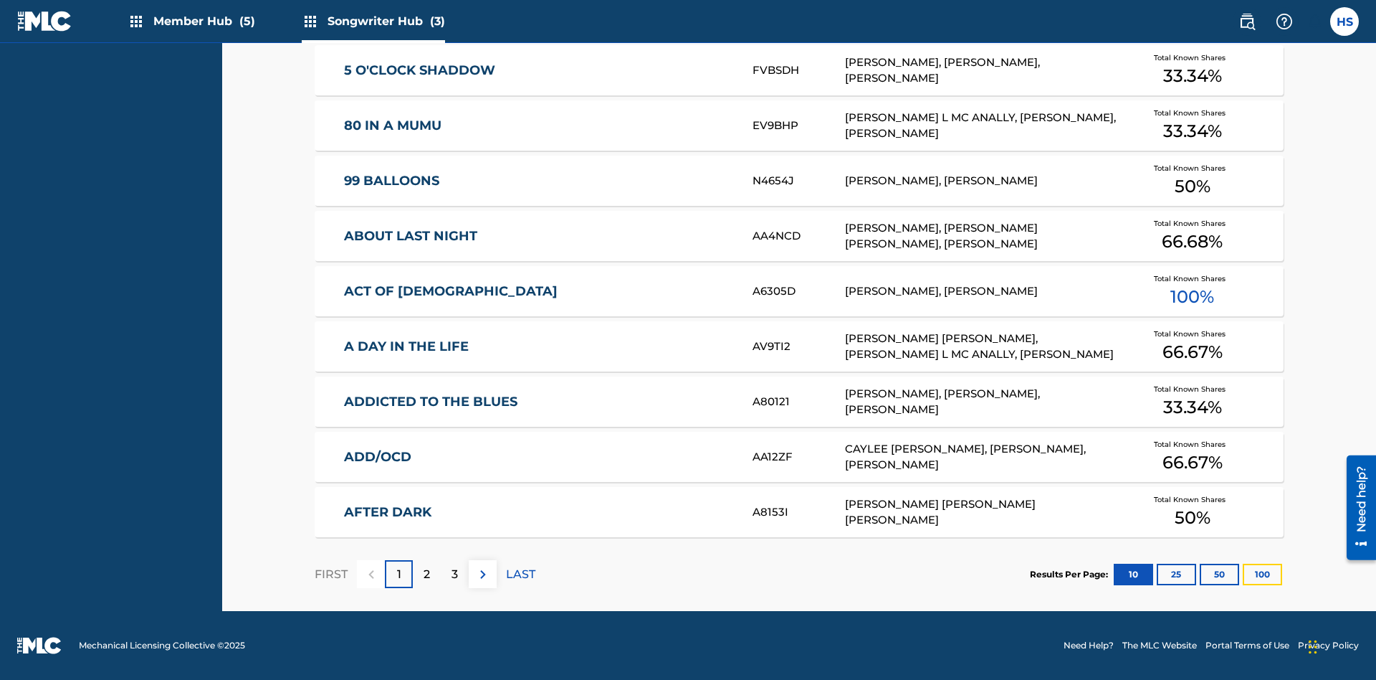
click at [1243, 573] on button "100" at bounding box center [1262, 574] width 39 height 22
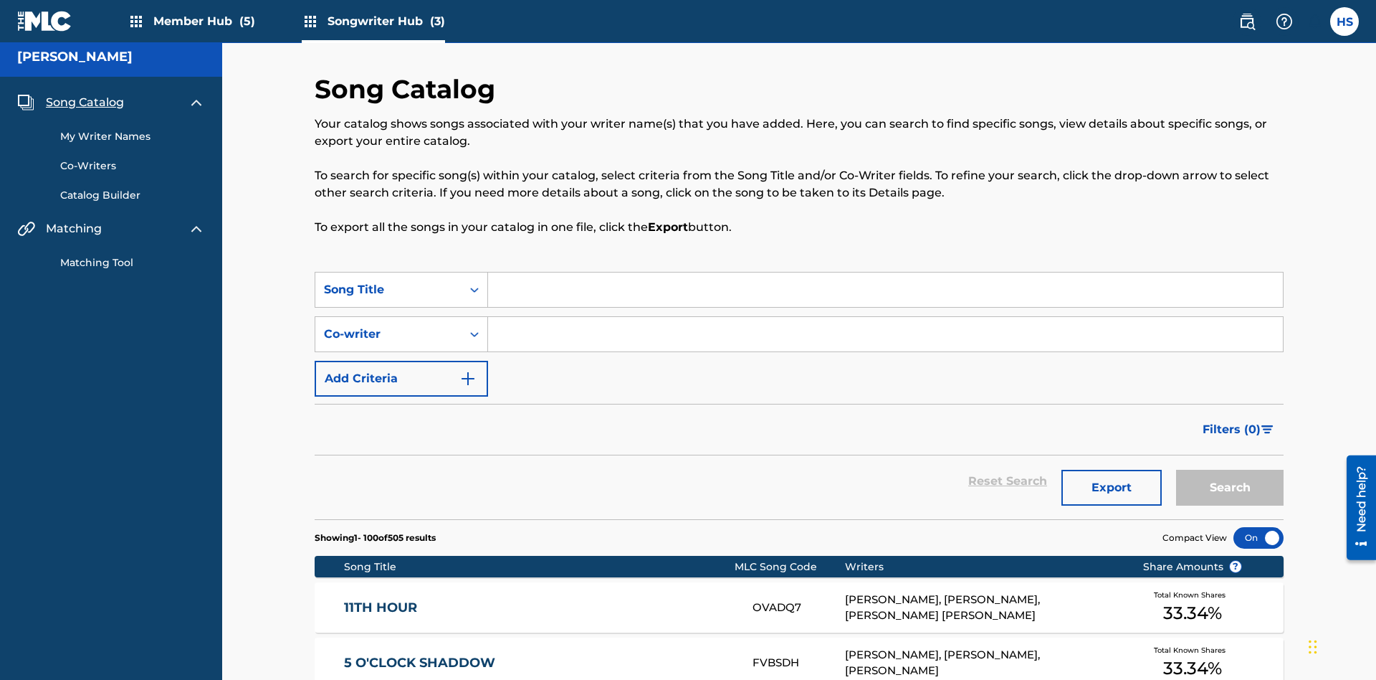
scroll to position [5566, 0]
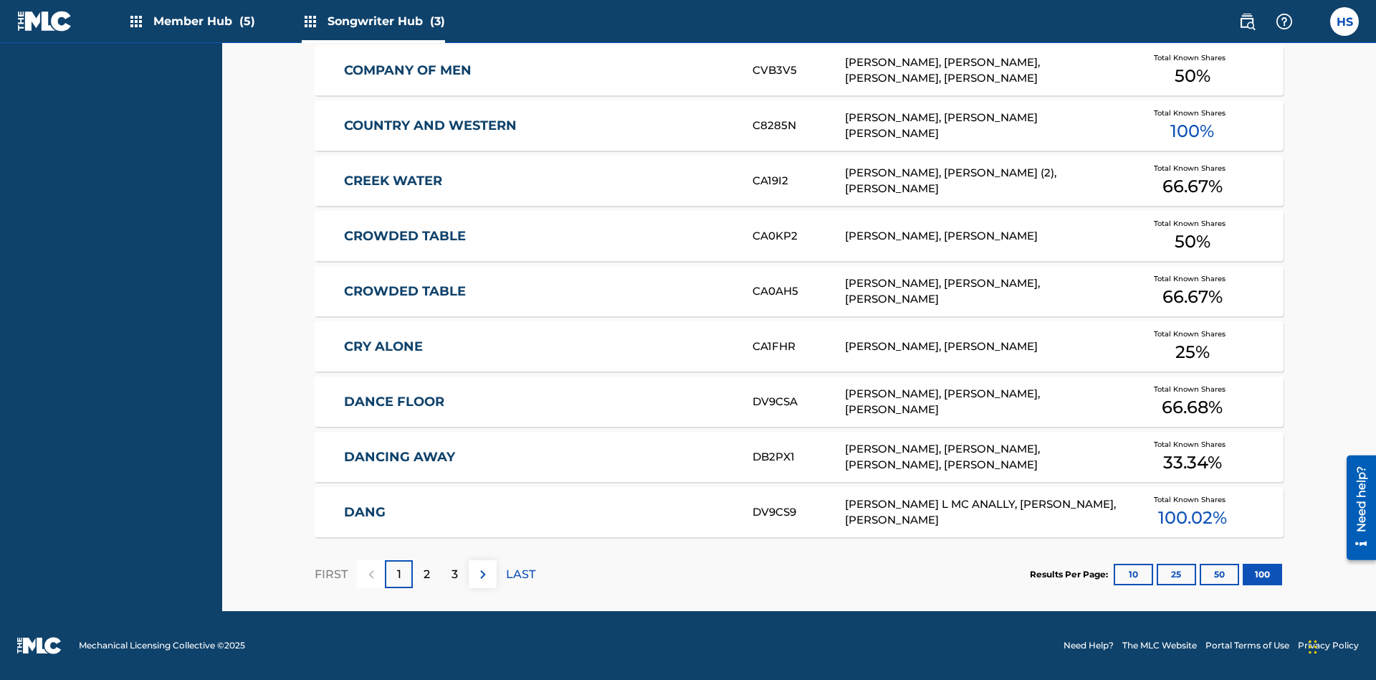
click at [330, 573] on p "FIRST" at bounding box center [331, 574] width 33 height 17
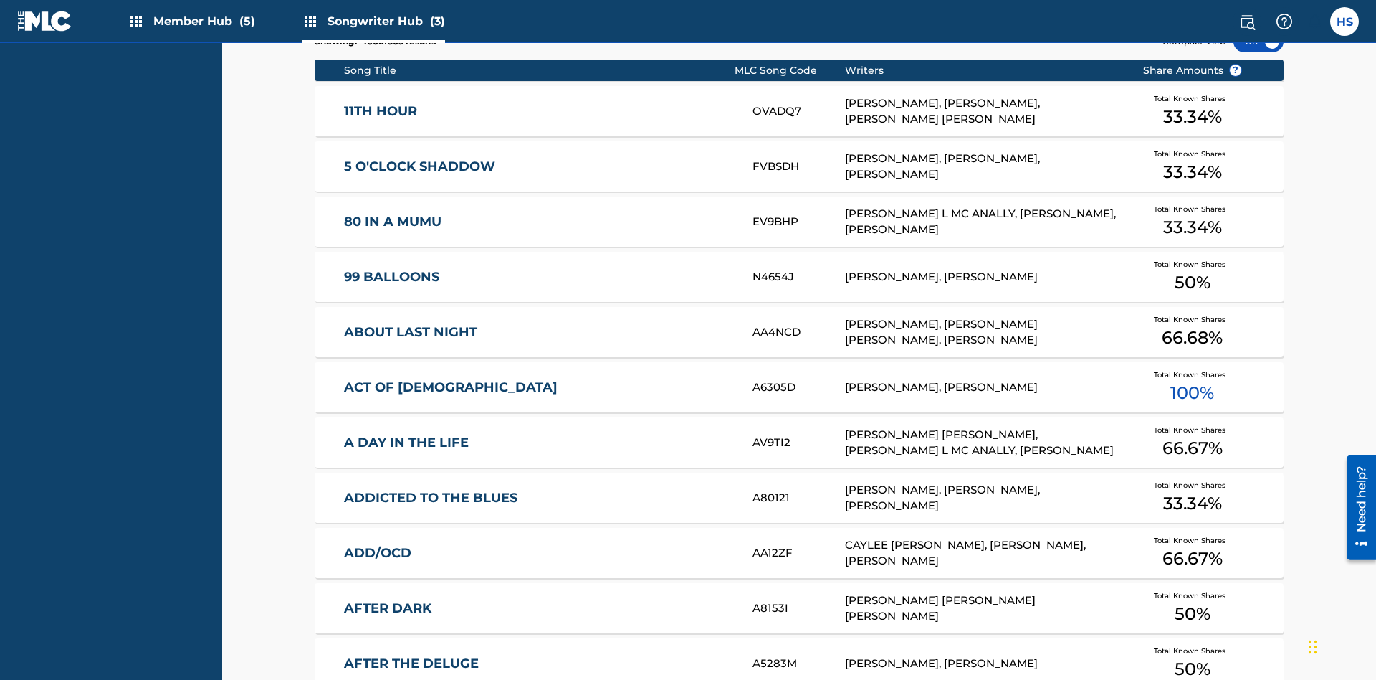
scroll to position [451, 0]
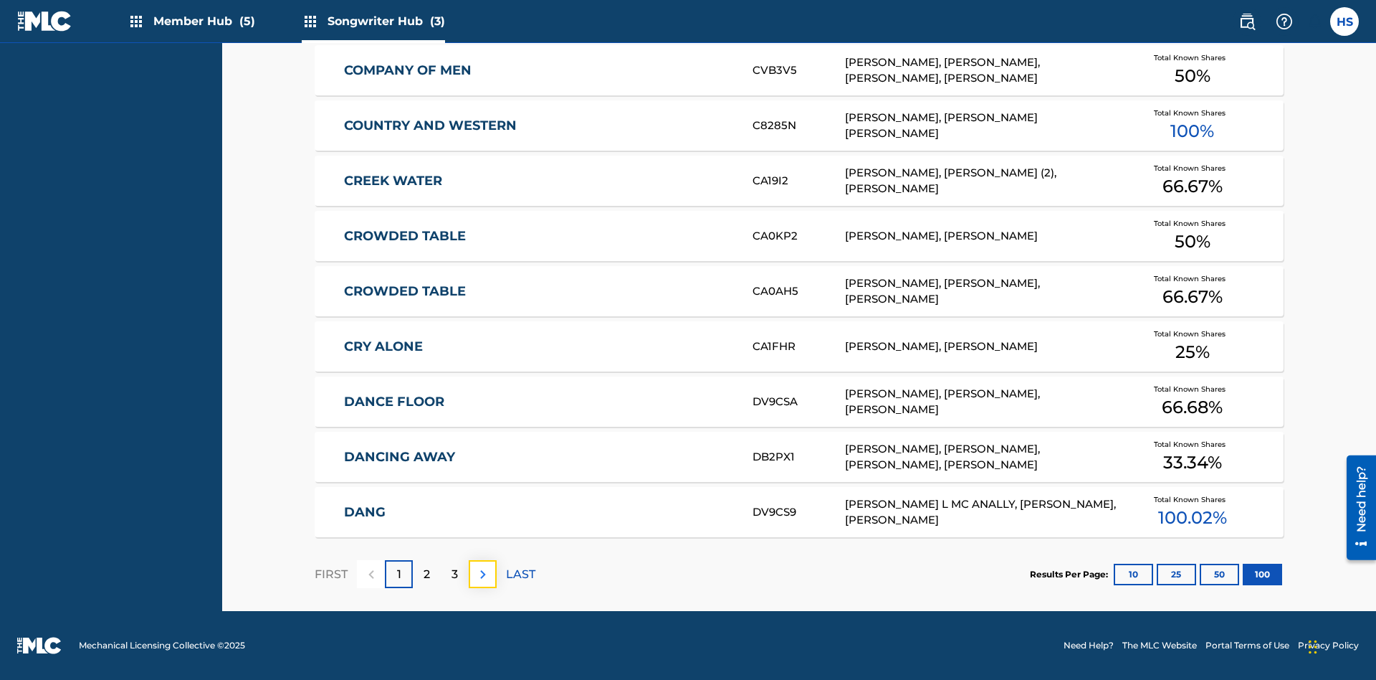
click at [482, 573] on img at bounding box center [483, 574] width 17 height 17
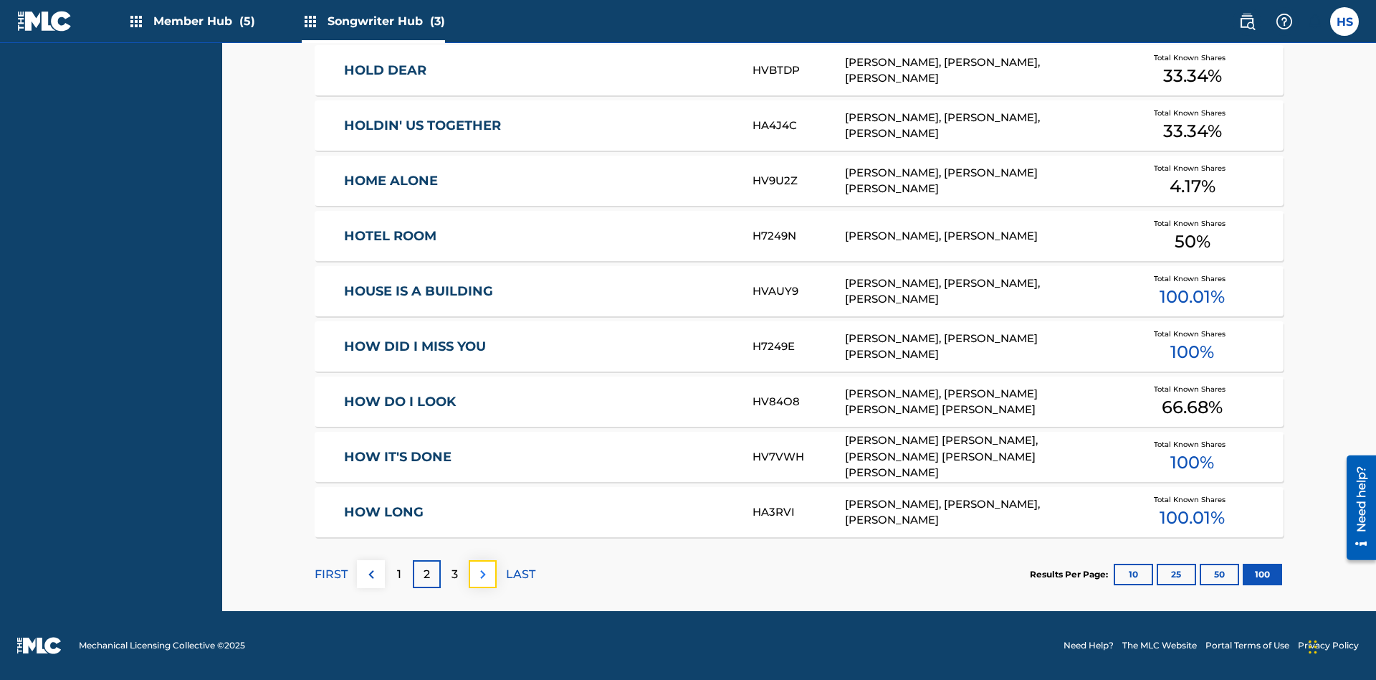
click at [482, 573] on img at bounding box center [483, 574] width 17 height 17
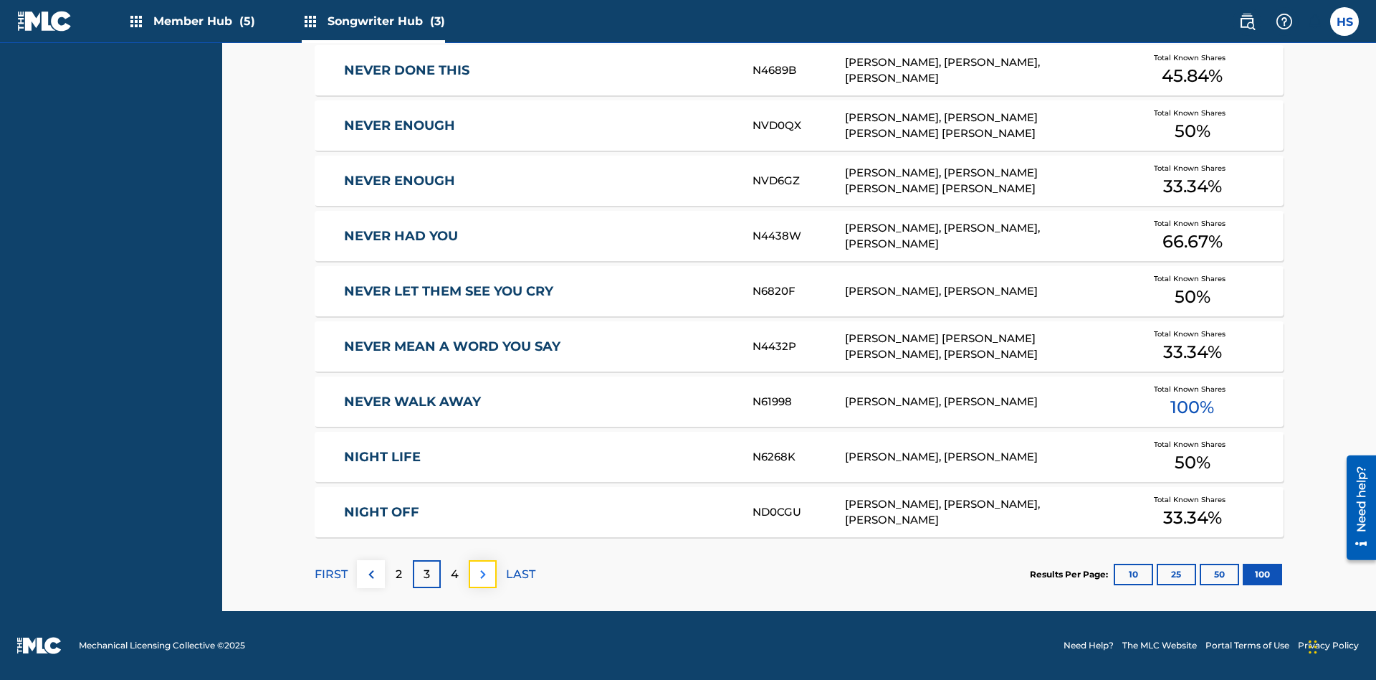
click at [482, 573] on img at bounding box center [483, 574] width 17 height 17
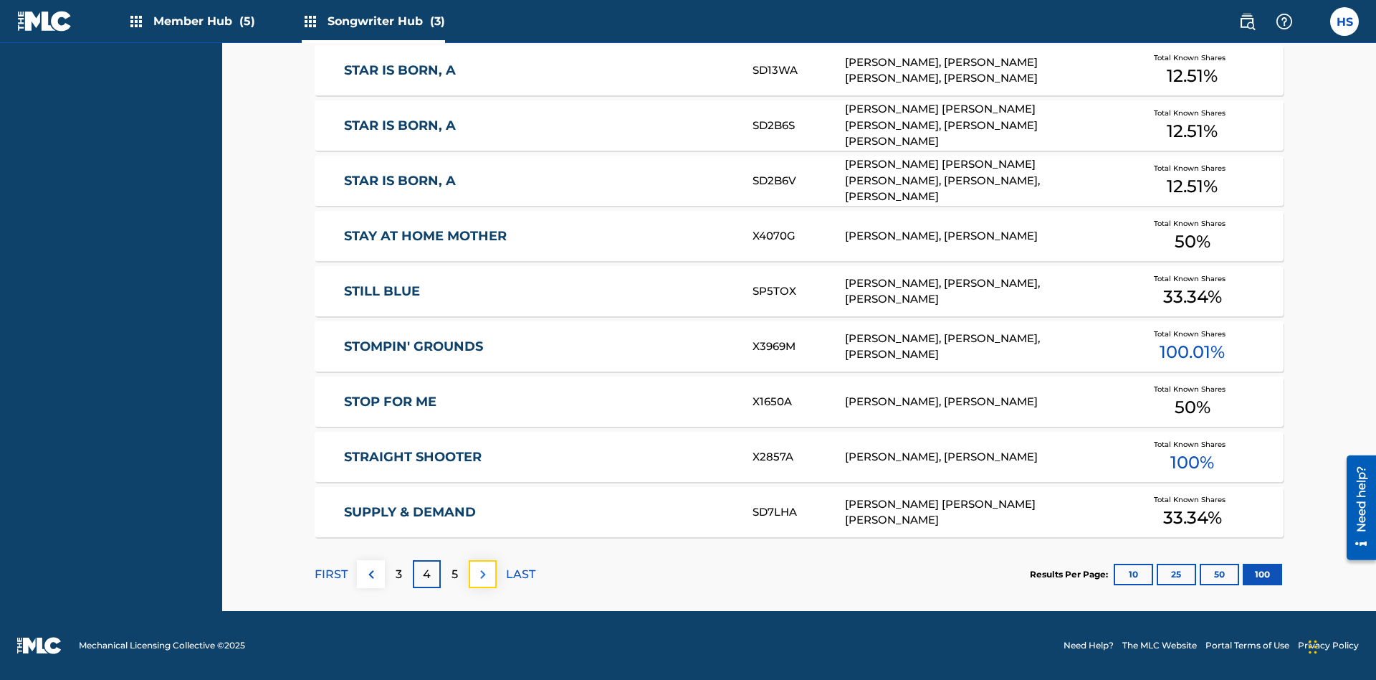
click at [482, 573] on img at bounding box center [483, 574] width 17 height 17
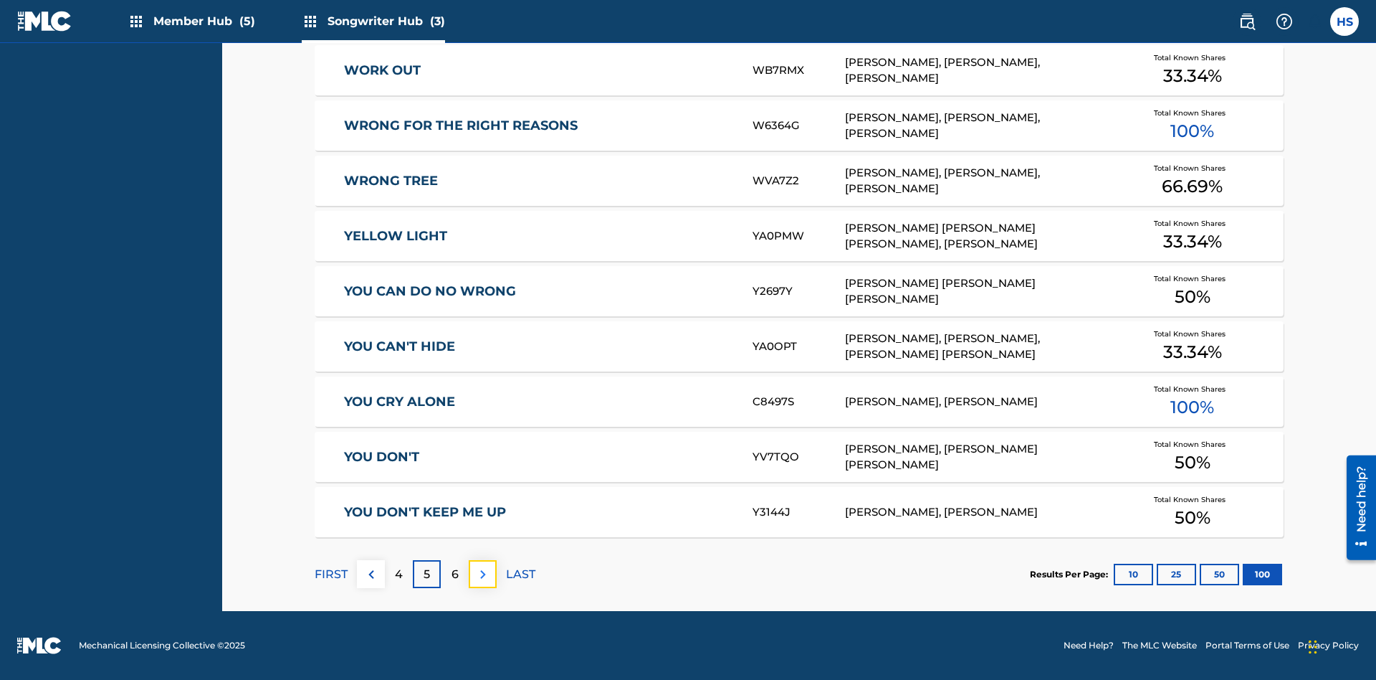
click at [482, 573] on img at bounding box center [483, 574] width 17 height 17
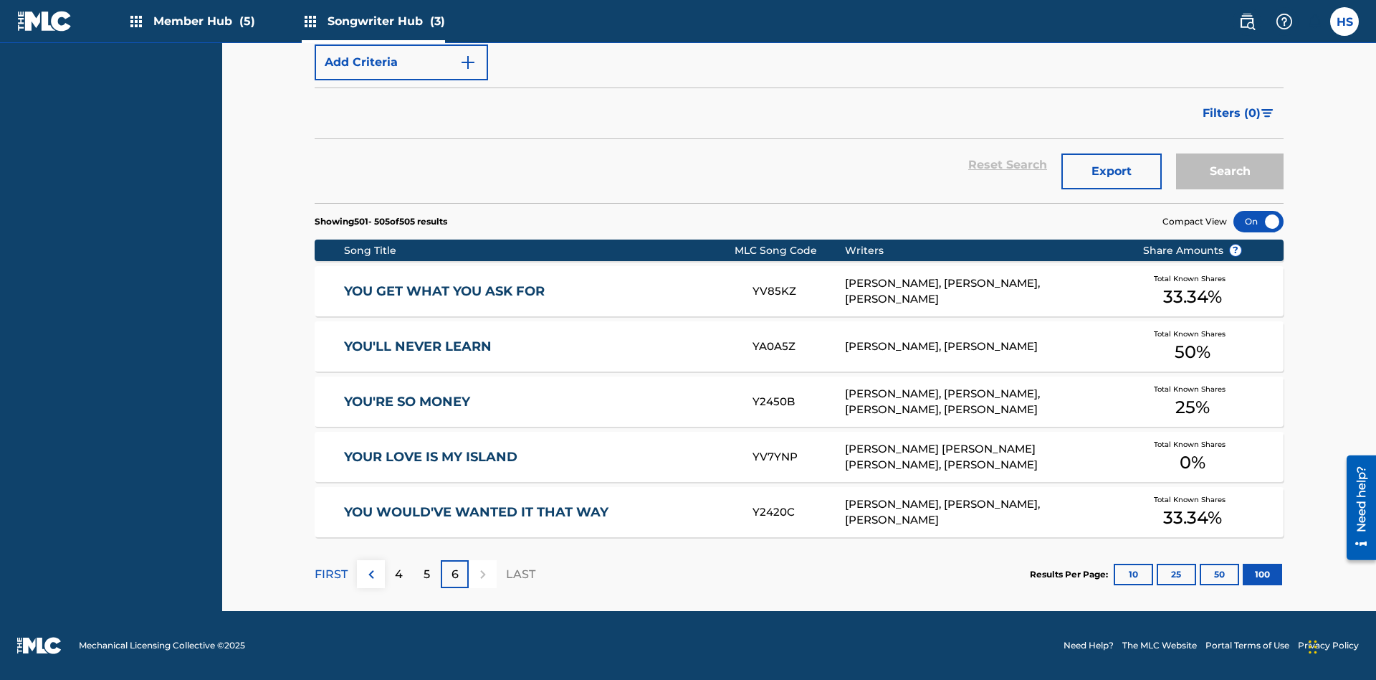
scroll to position [49, 0]
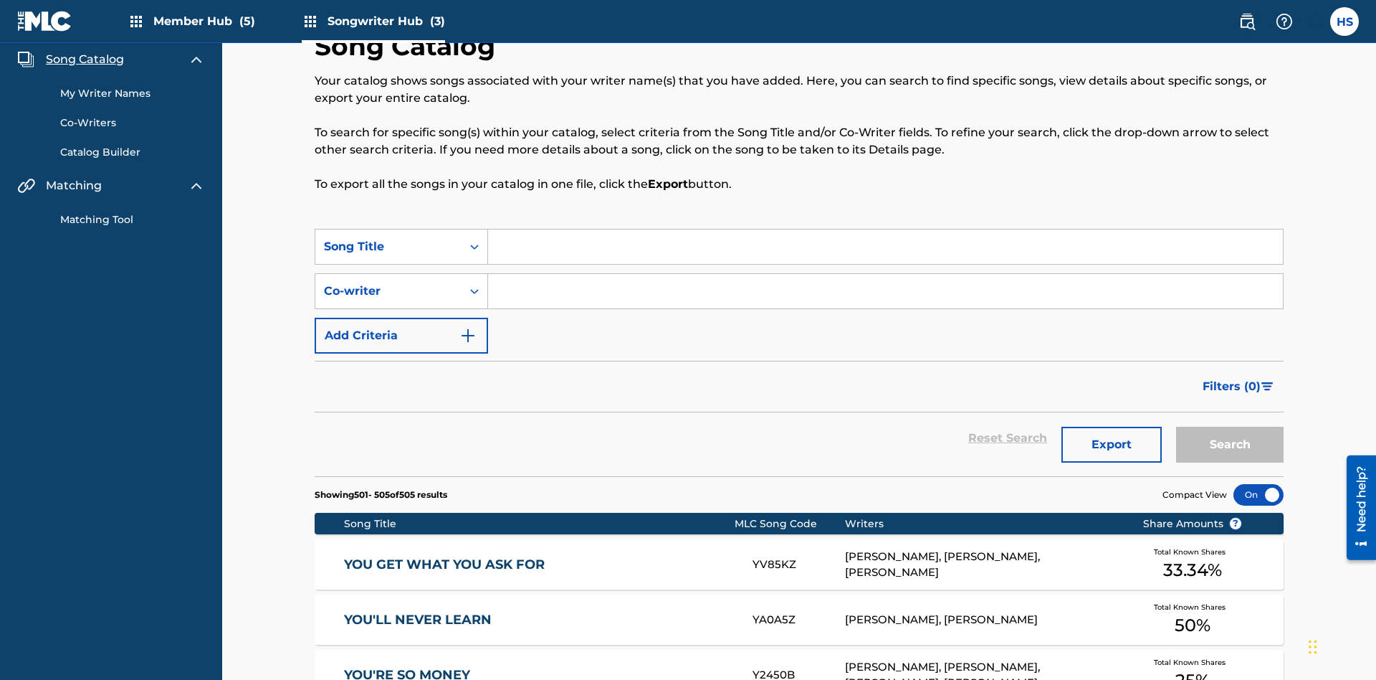
click at [133, 93] on link "My Writer Names" at bounding box center [132, 93] width 145 height 15
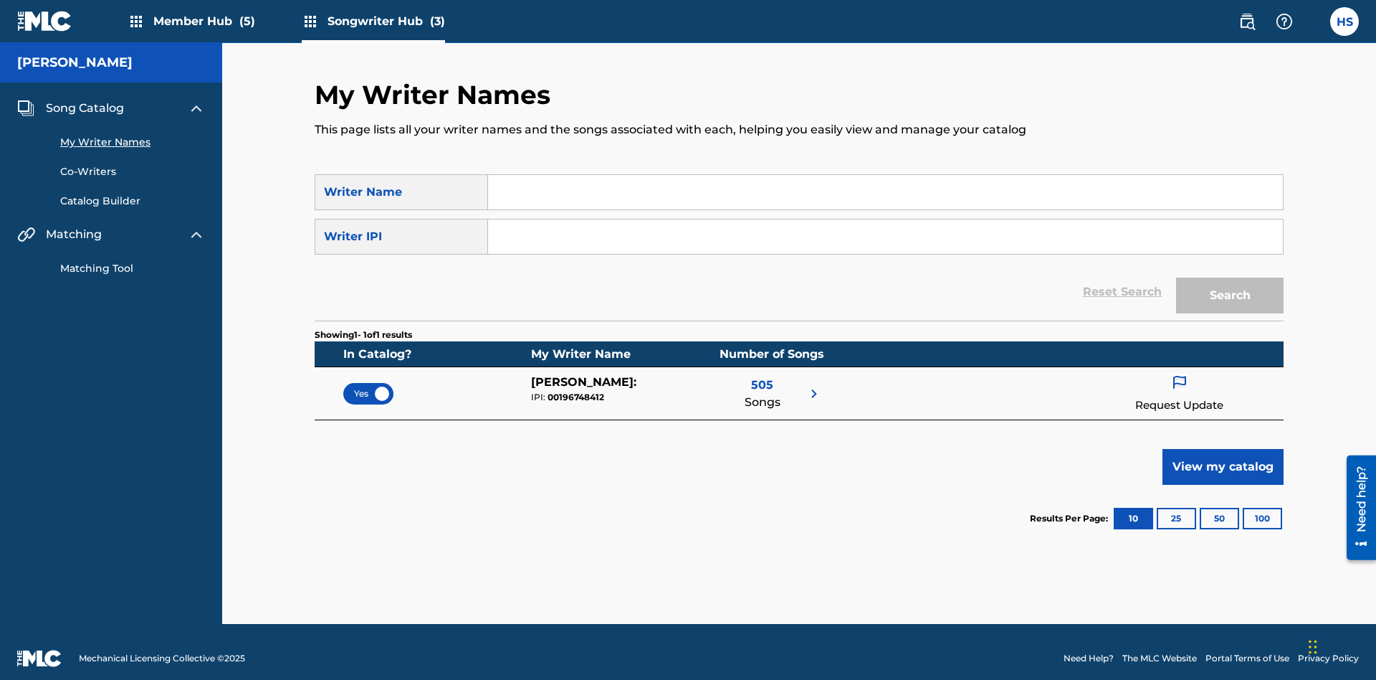
scroll to position [13, 0]
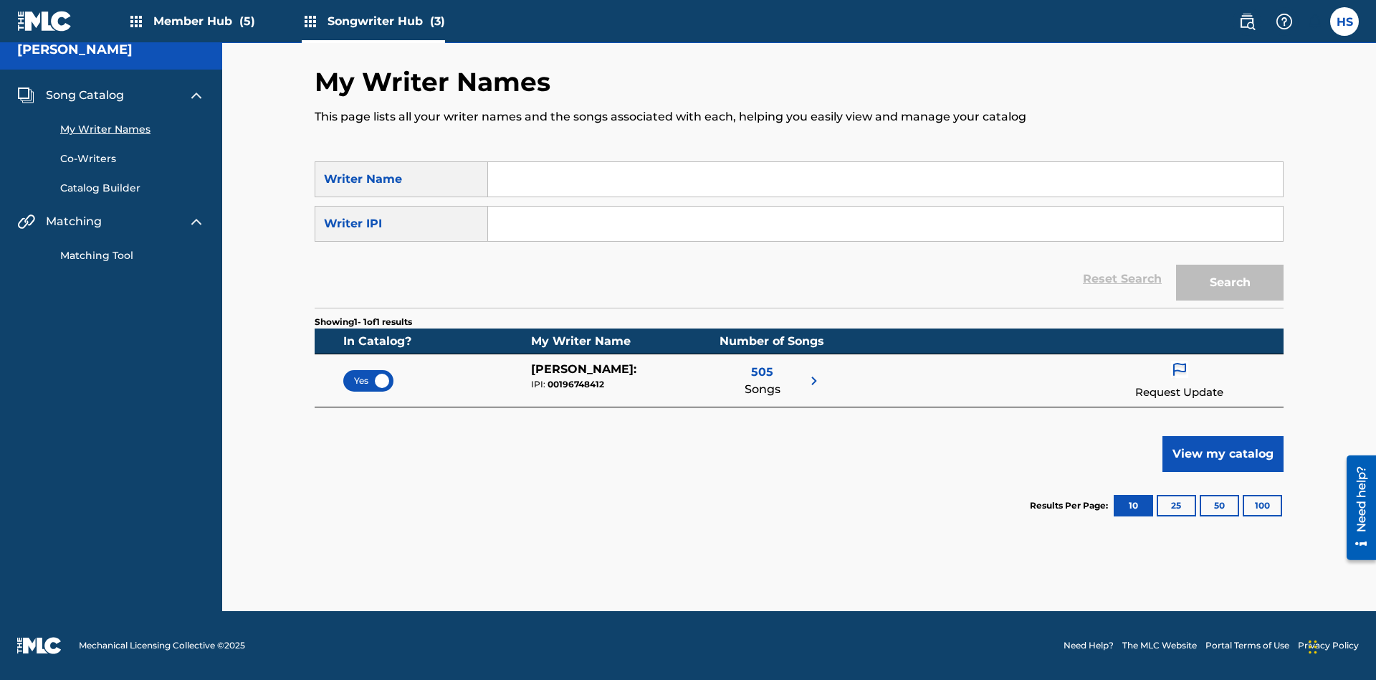
click at [368, 380] on span "Yes" at bounding box center [368, 380] width 29 height 13
click at [85, 95] on span "Song Catalog" at bounding box center [85, 95] width 78 height 17
